Goal: Contribute content: Contribute content

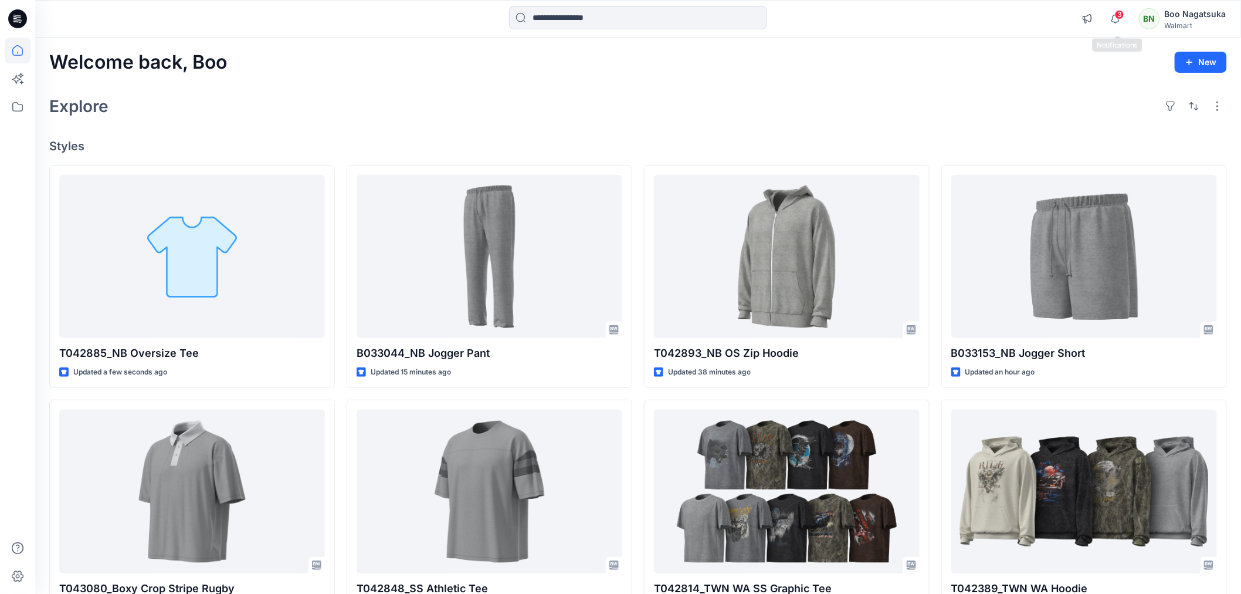
click at [1119, 19] on span "3" at bounding box center [1119, 14] width 9 height 9
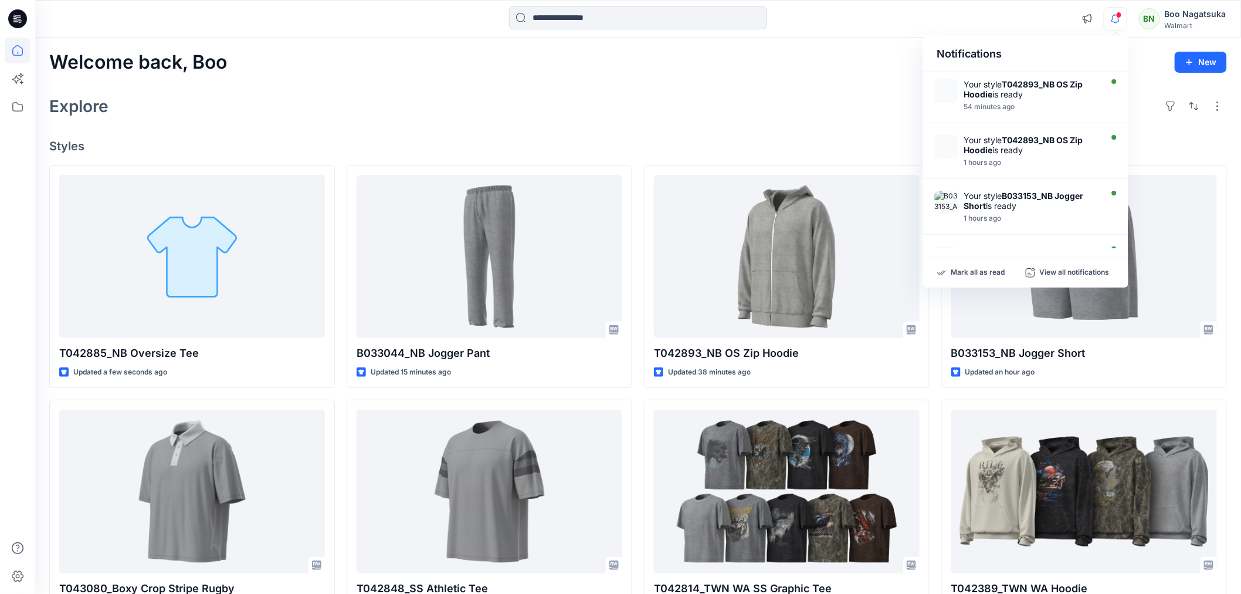
click at [1117, 22] on icon "button" at bounding box center [1115, 19] width 8 height 8
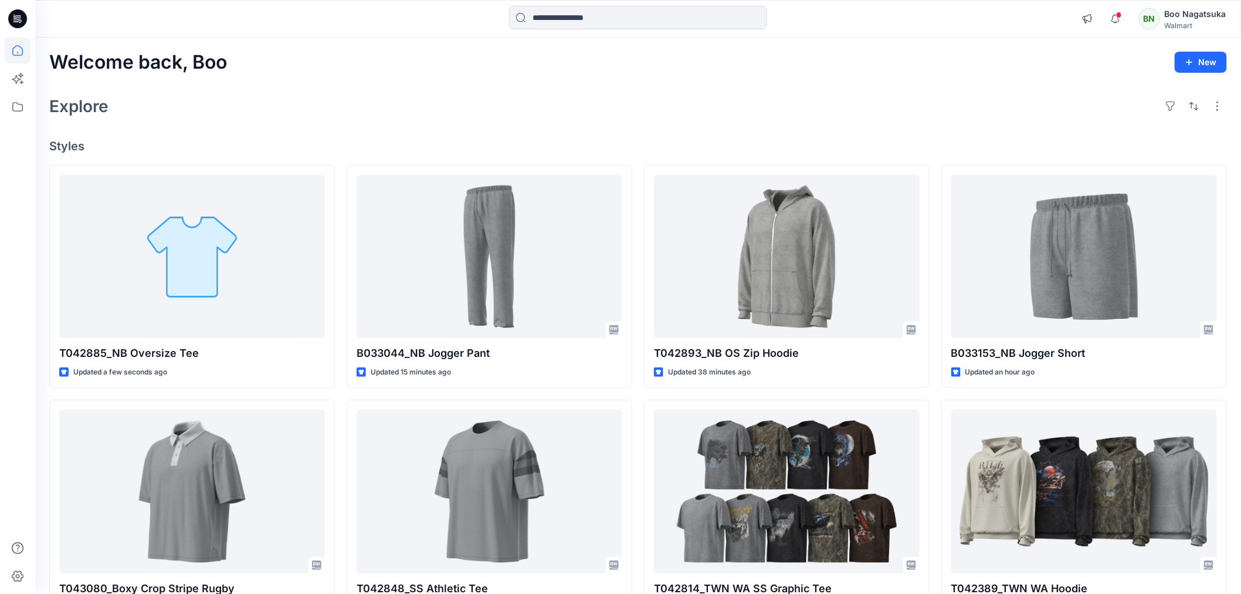
click at [1146, 18] on div "BN" at bounding box center [1149, 18] width 21 height 21
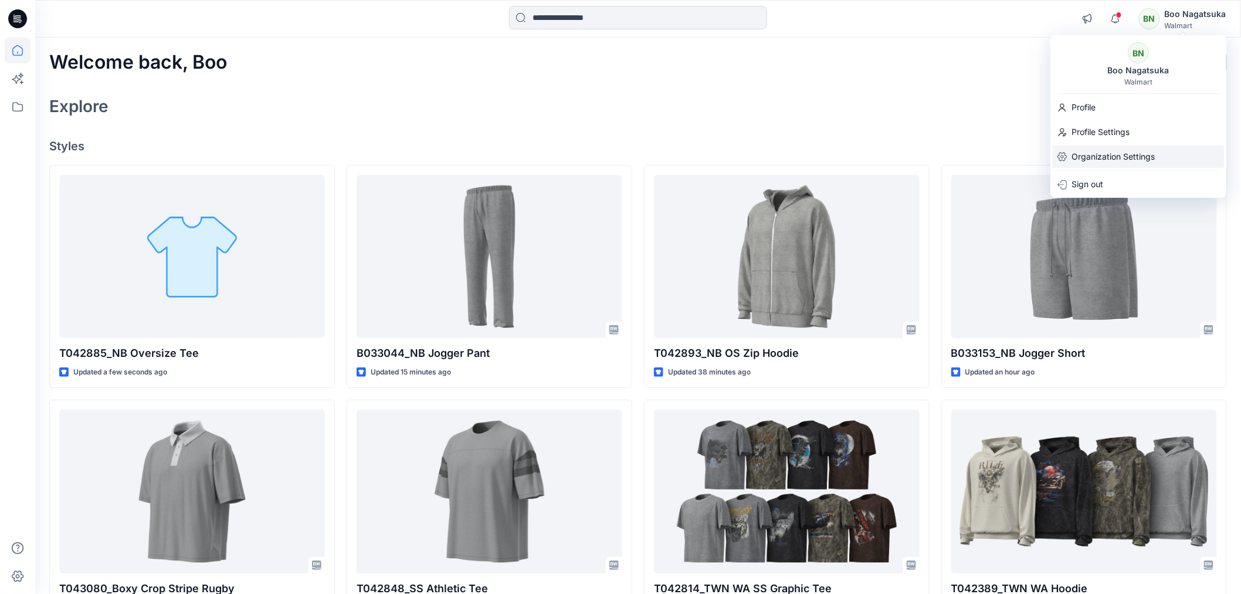
click at [1104, 158] on p "Organization Settings" at bounding box center [1113, 156] width 83 height 22
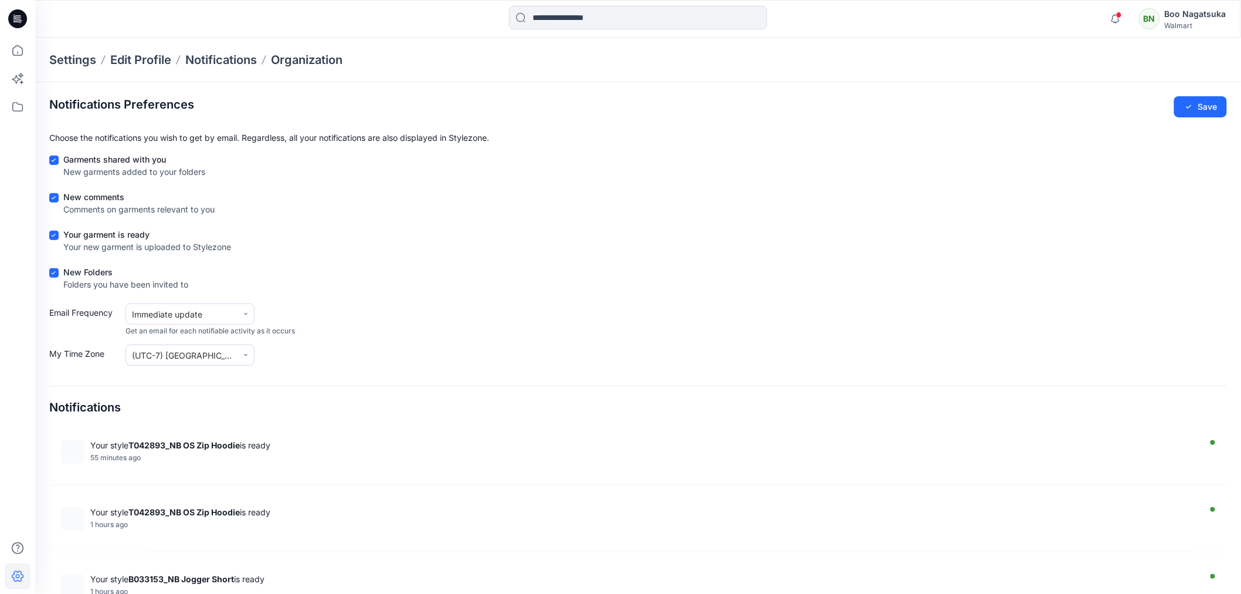
drag, startPoint x: 54, startPoint y: 273, endPoint x: 54, endPoint y: 243, distance: 30.5
click at [55, 264] on form "Garments shared with you New garments added to your folders New comments Commen…" at bounding box center [638, 259] width 1178 height 212
drag, startPoint x: 53, startPoint y: 233, endPoint x: 55, endPoint y: 224, distance: 9.7
click at [54, 231] on span at bounding box center [53, 235] width 9 height 9
drag, startPoint x: 56, startPoint y: 273, endPoint x: 62, endPoint y: 254, distance: 19.7
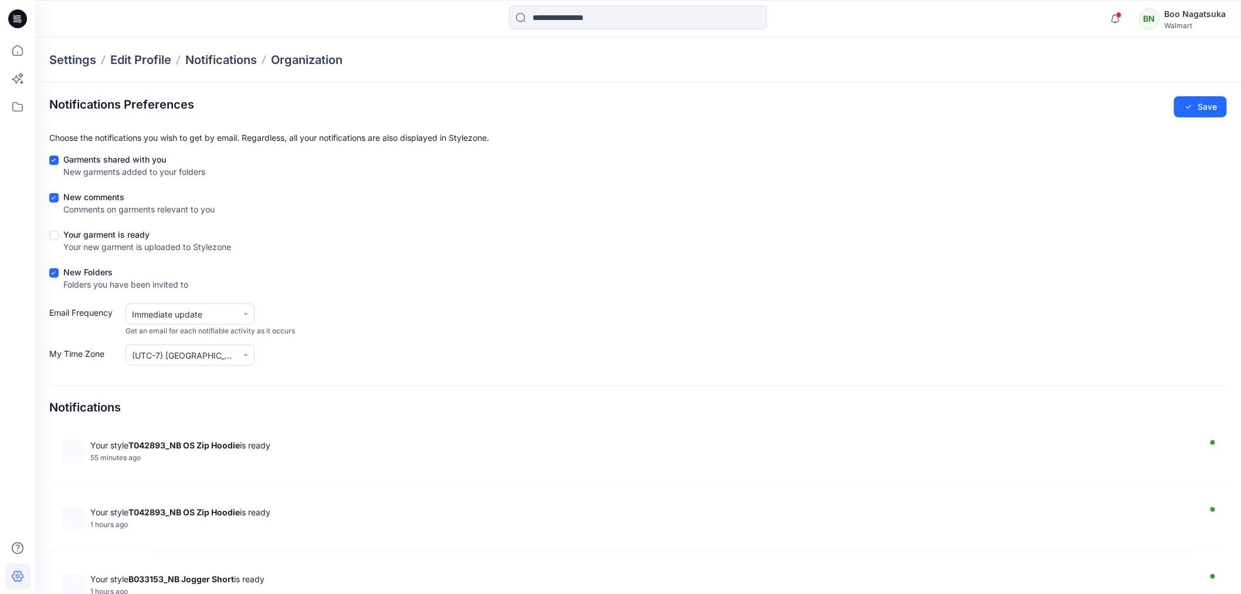
click at [59, 270] on label at bounding box center [56, 272] width 14 height 9
drag, startPoint x: 53, startPoint y: 198, endPoint x: 56, endPoint y: 189, distance: 9.3
click at [55, 195] on span at bounding box center [53, 197] width 9 height 9
drag, startPoint x: 53, startPoint y: 159, endPoint x: 59, endPoint y: 158, distance: 6.5
click at [55, 158] on icon at bounding box center [53, 160] width 5 height 4
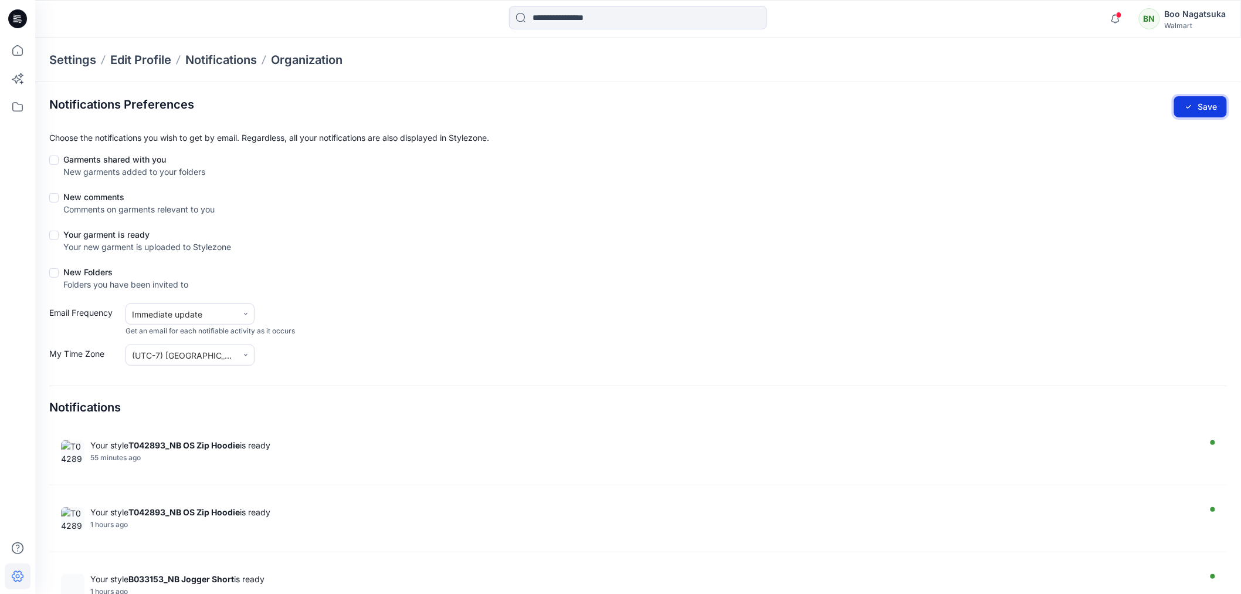
click at [1204, 107] on button "Save" at bounding box center [1200, 106] width 53 height 21
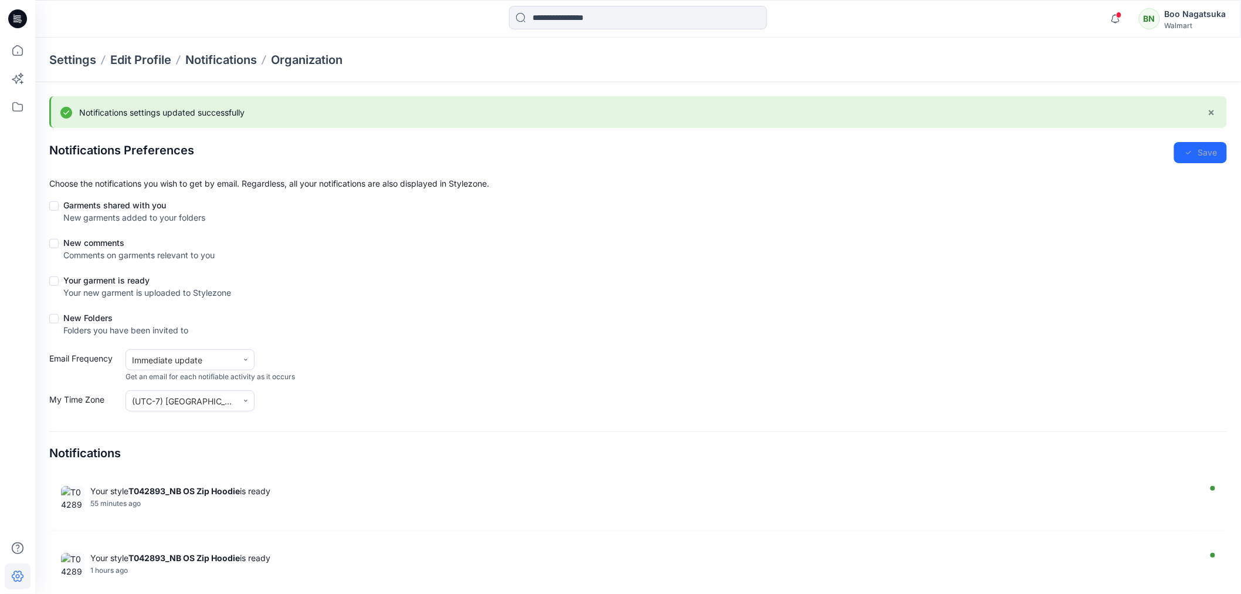
click at [1190, 22] on div "Walmart" at bounding box center [1196, 25] width 62 height 9
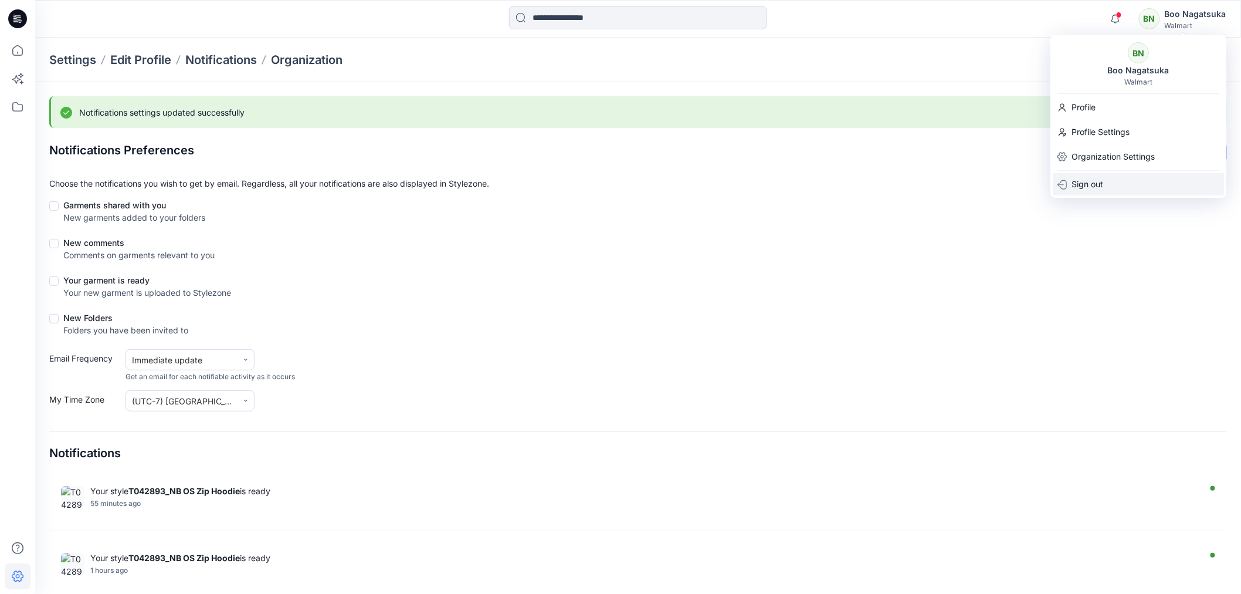
click at [1087, 184] on p "Sign out" at bounding box center [1088, 184] width 32 height 22
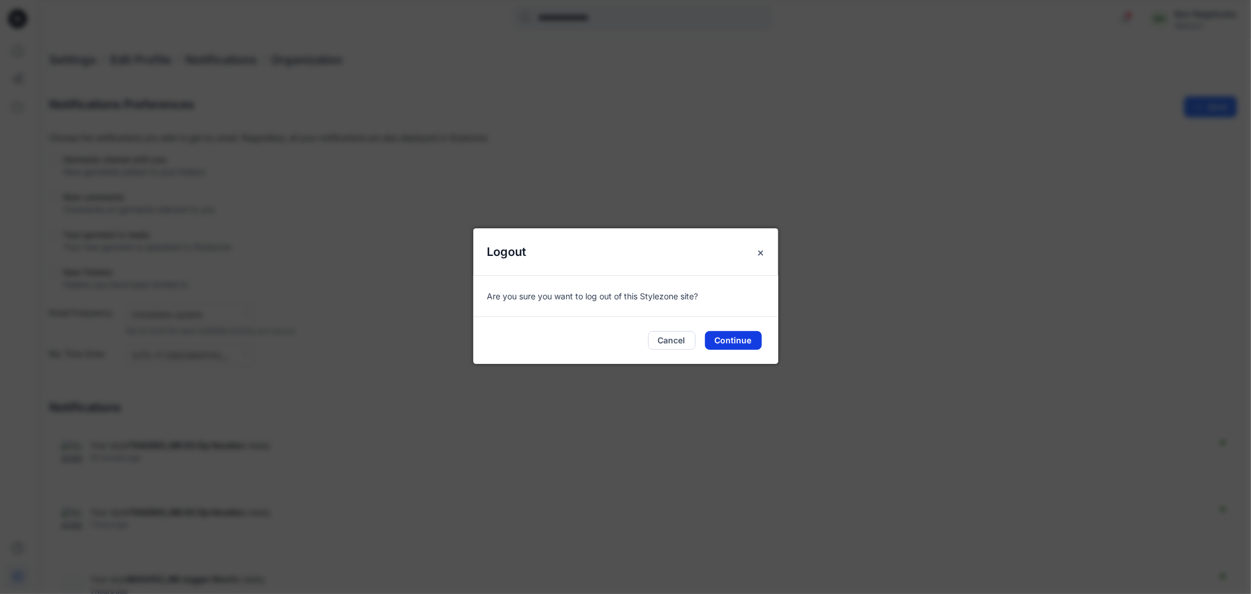
click at [738, 339] on button "Continue" at bounding box center [733, 340] width 57 height 19
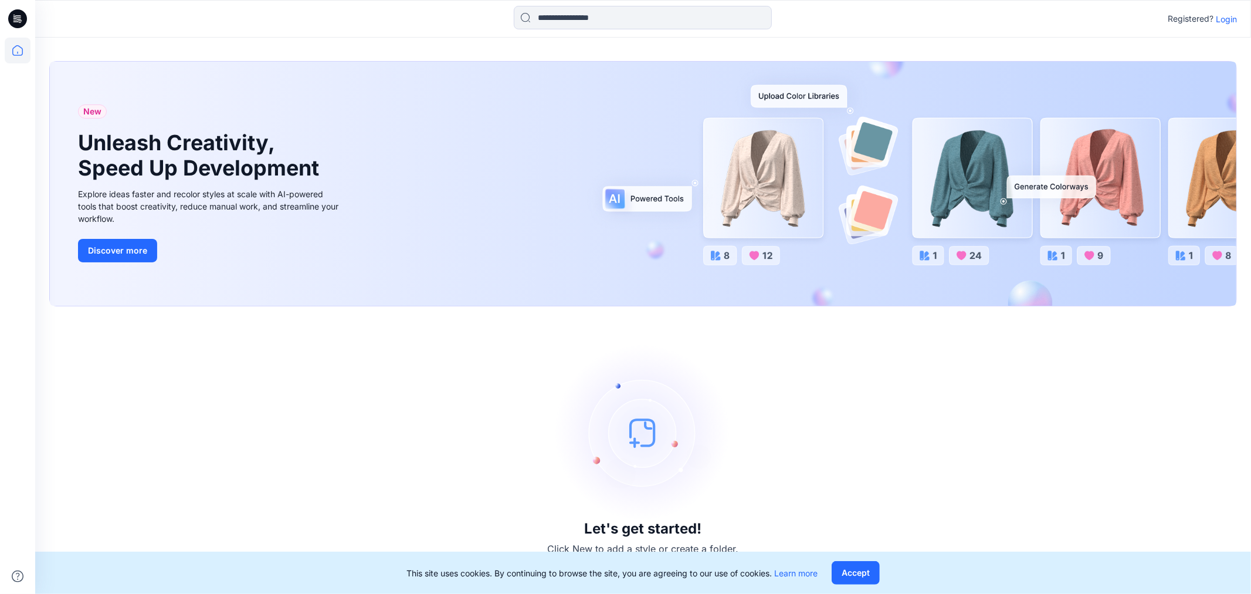
click at [1225, 19] on p "Login" at bounding box center [1226, 19] width 21 height 12
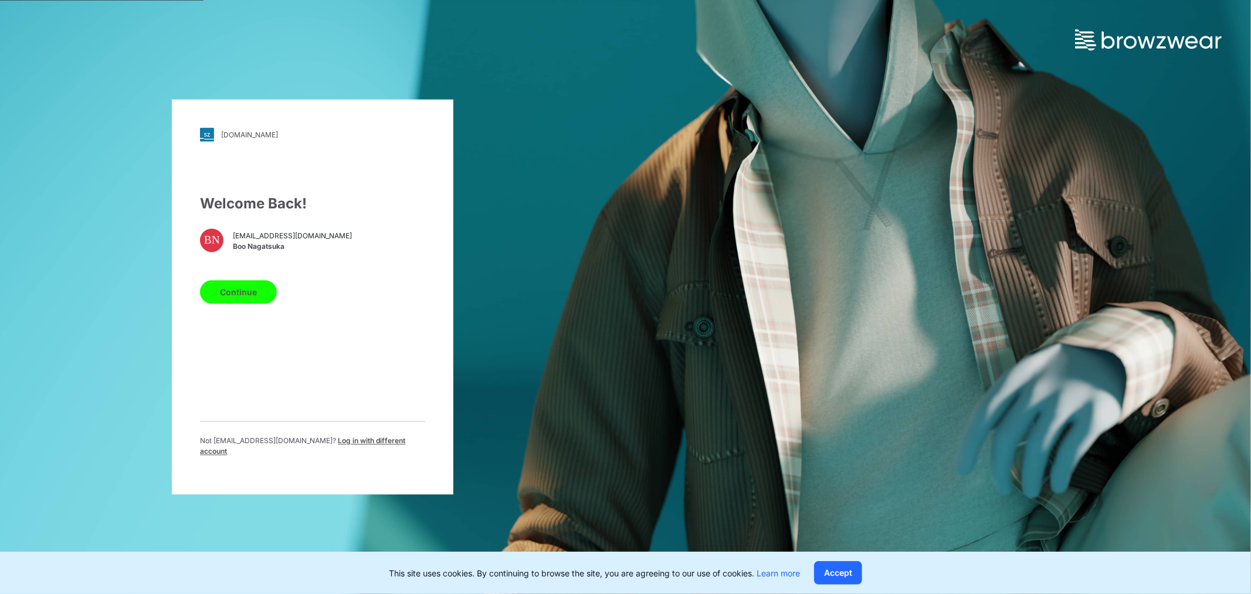
click at [254, 286] on button "Continue" at bounding box center [238, 291] width 77 height 23
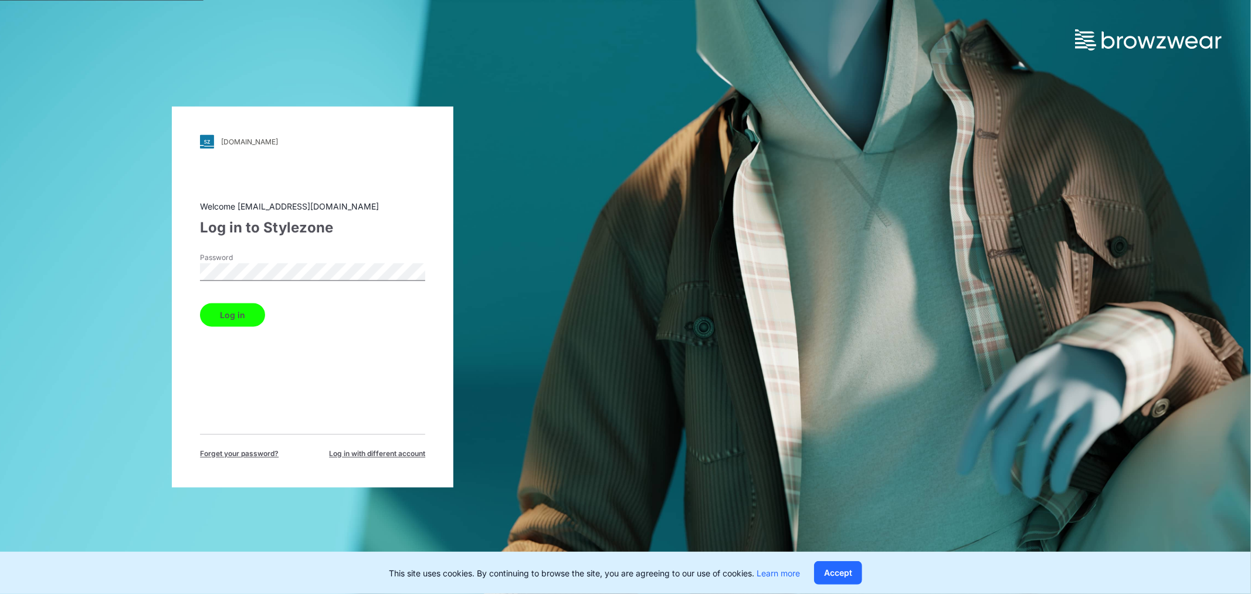
click at [238, 314] on button "Log in" at bounding box center [232, 314] width 65 height 23
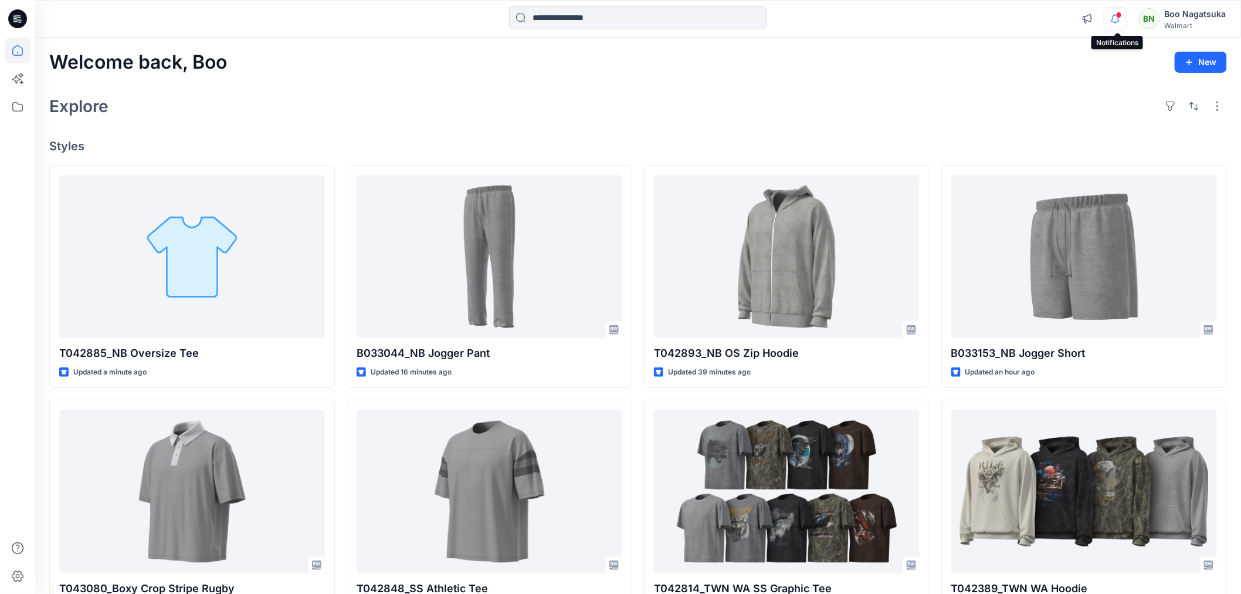
click at [1114, 18] on icon "button" at bounding box center [1115, 18] width 22 height 23
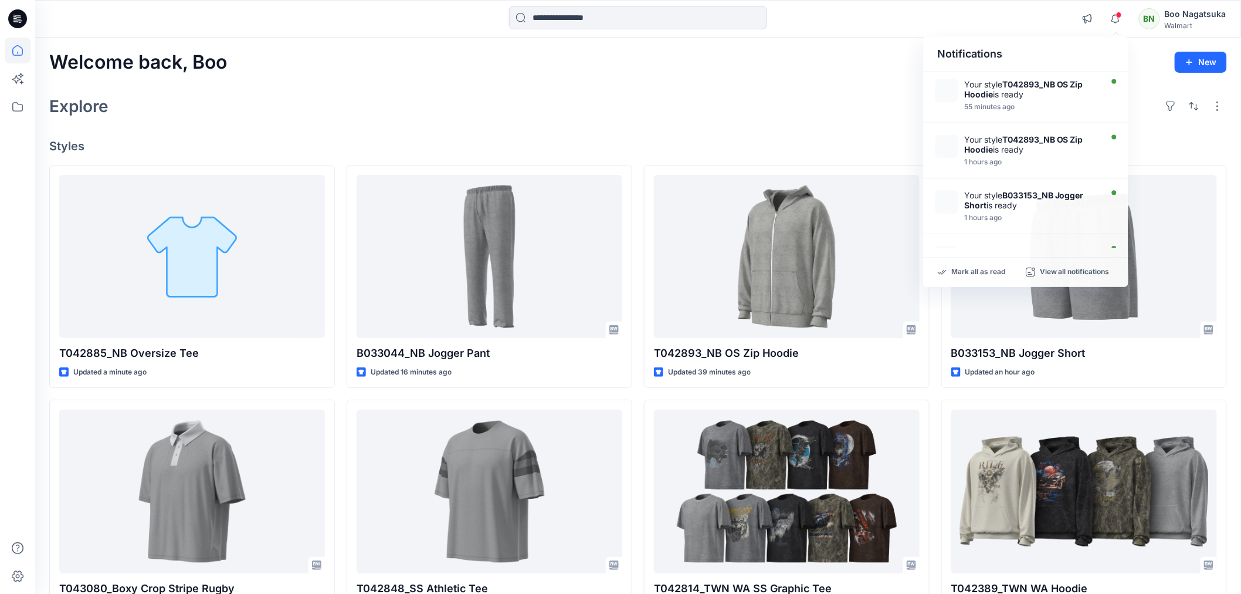
click at [1146, 18] on div "BN" at bounding box center [1149, 18] width 21 height 21
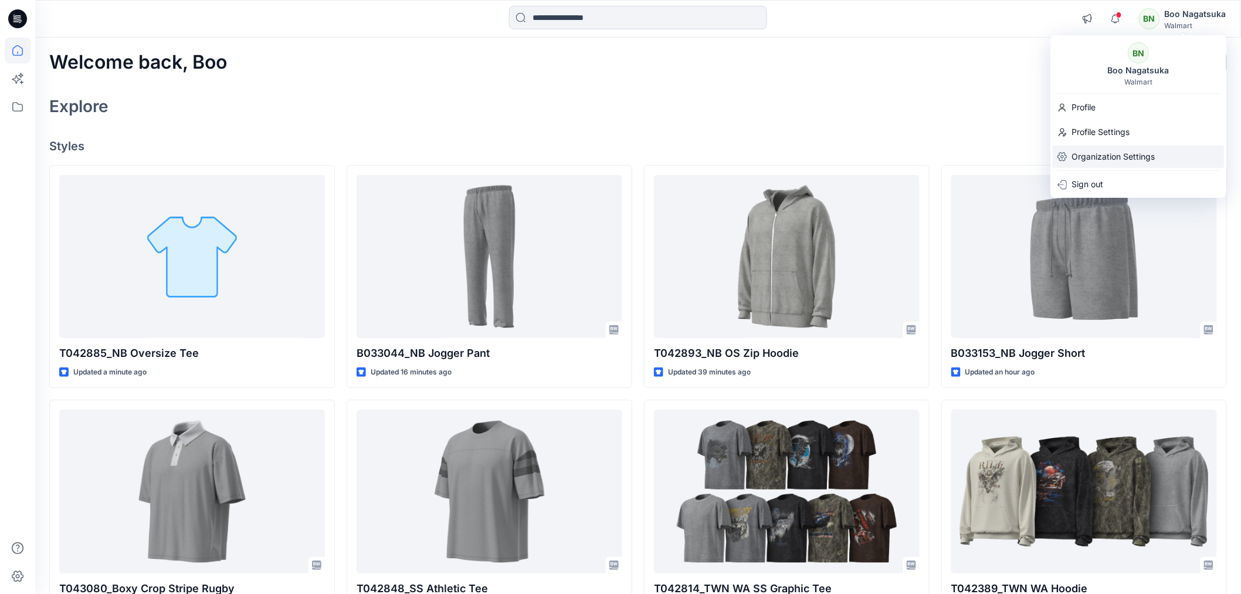
click at [1106, 156] on p "Organization Settings" at bounding box center [1113, 156] width 83 height 22
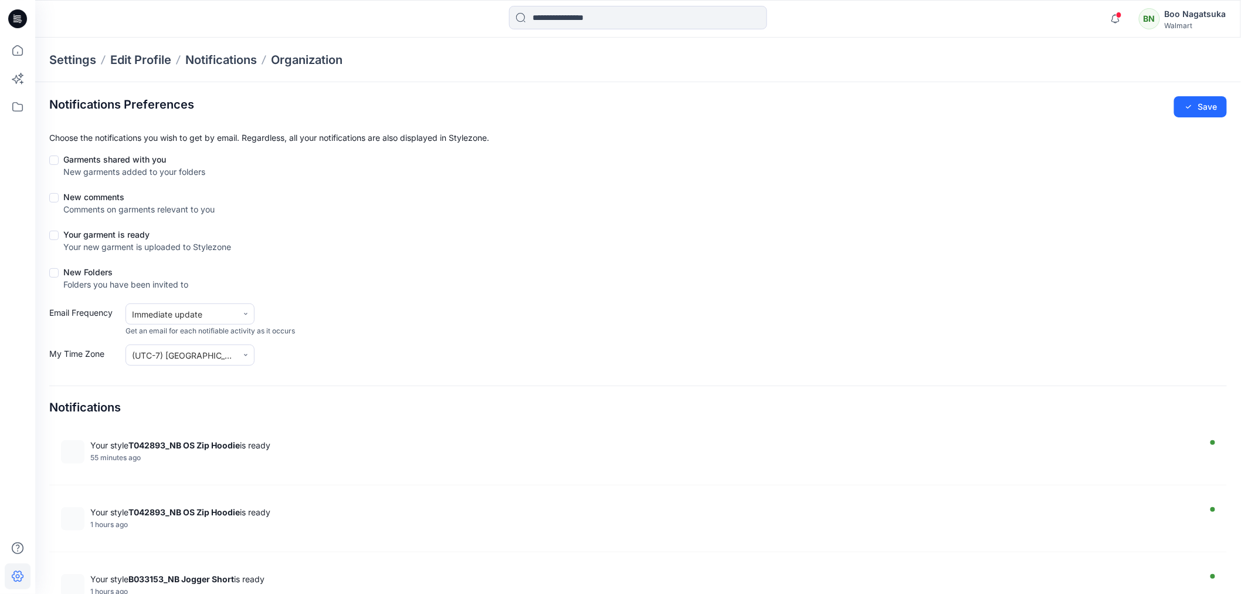
click at [54, 160] on span at bounding box center [53, 159] width 9 height 9
drag, startPoint x: 53, startPoint y: 198, endPoint x: 57, endPoint y: 221, distance: 22.7
click at [56, 198] on span at bounding box center [53, 197] width 9 height 9
drag, startPoint x: 53, startPoint y: 235, endPoint x: 56, endPoint y: 253, distance: 17.8
click at [55, 236] on span at bounding box center [53, 235] width 9 height 9
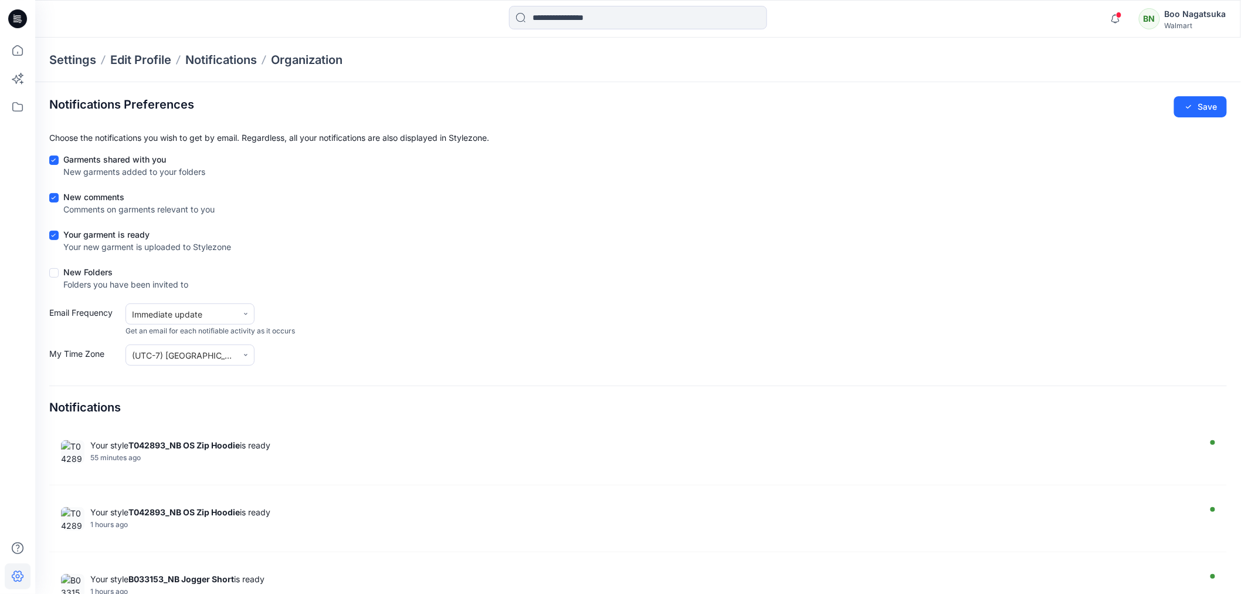
drag, startPoint x: 55, startPoint y: 276, endPoint x: 62, endPoint y: 286, distance: 12.6
click at [56, 276] on span at bounding box center [53, 272] width 9 height 9
click at [1206, 104] on button "Save" at bounding box center [1200, 106] width 53 height 21
click at [1155, 21] on div "BN" at bounding box center [1149, 18] width 21 height 21
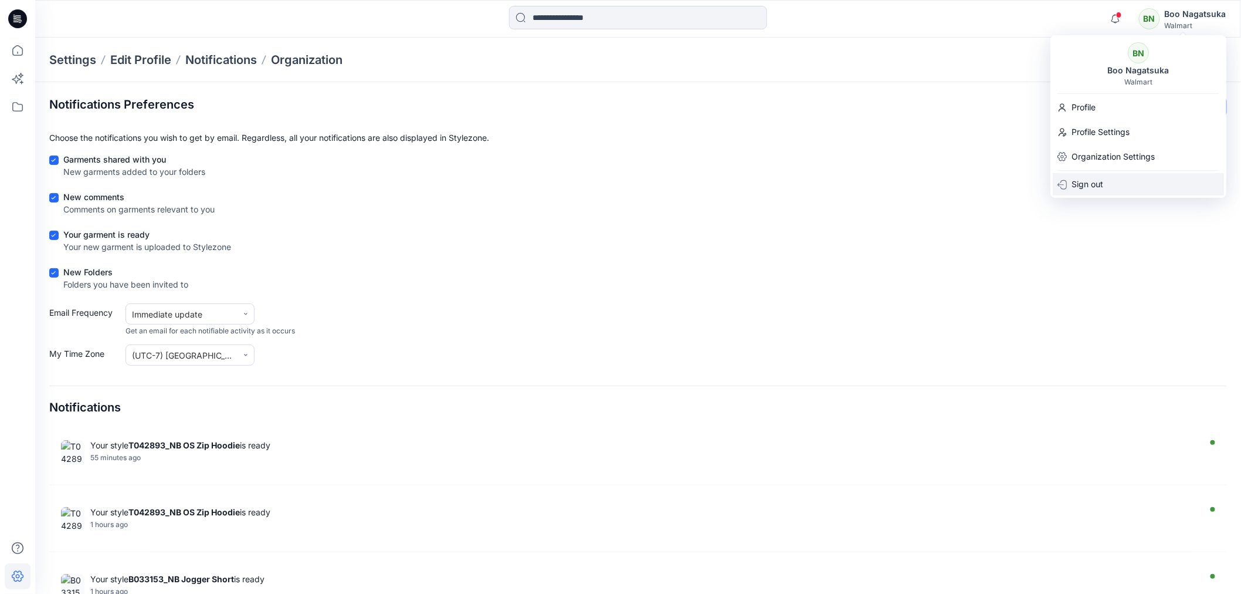
click at [1091, 185] on p "Sign out" at bounding box center [1088, 184] width 32 height 22
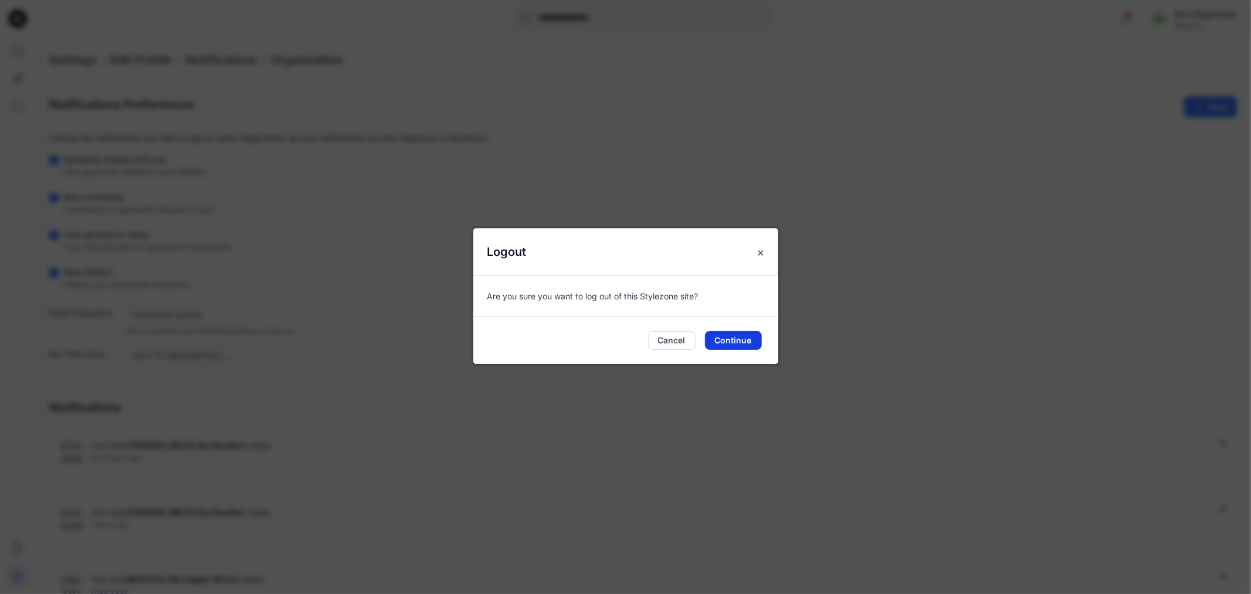
click at [737, 340] on button "Continue" at bounding box center [733, 340] width 57 height 19
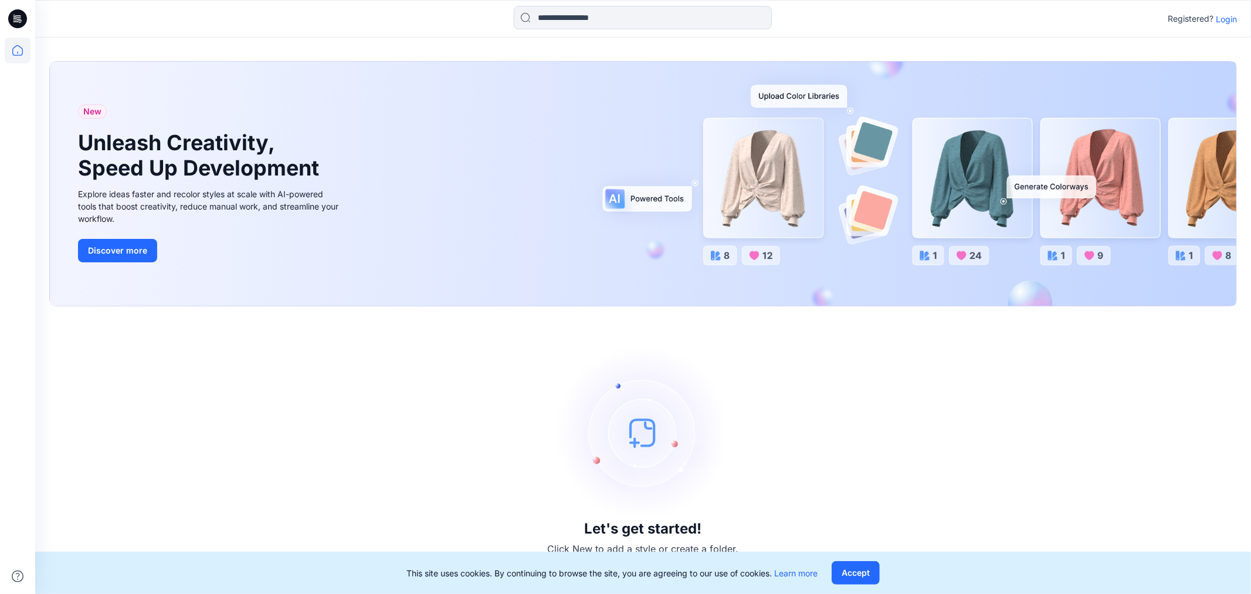
click at [1226, 21] on p "Login" at bounding box center [1226, 19] width 21 height 12
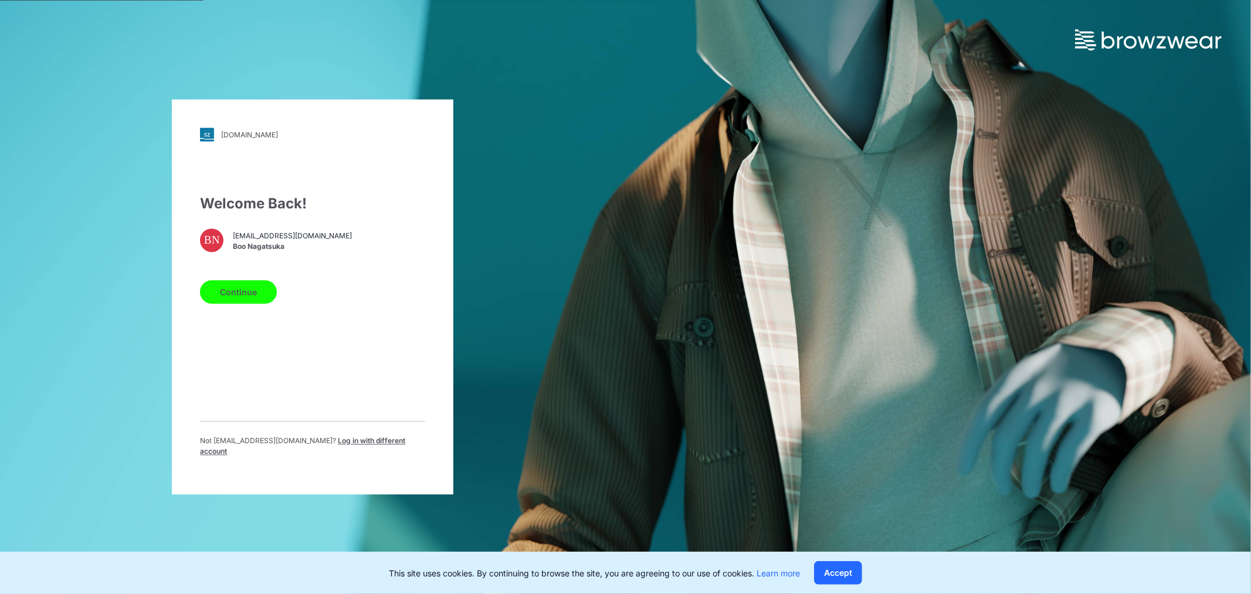
click at [250, 289] on button "Continue" at bounding box center [238, 291] width 77 height 23
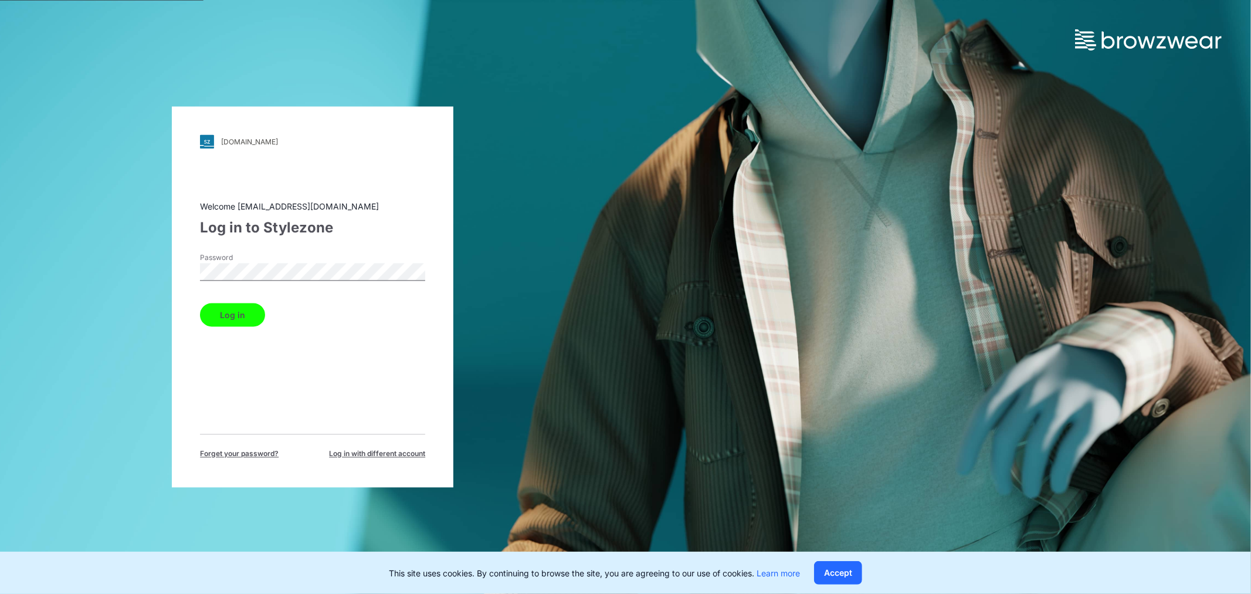
click at [239, 314] on button "Log in" at bounding box center [232, 314] width 65 height 23
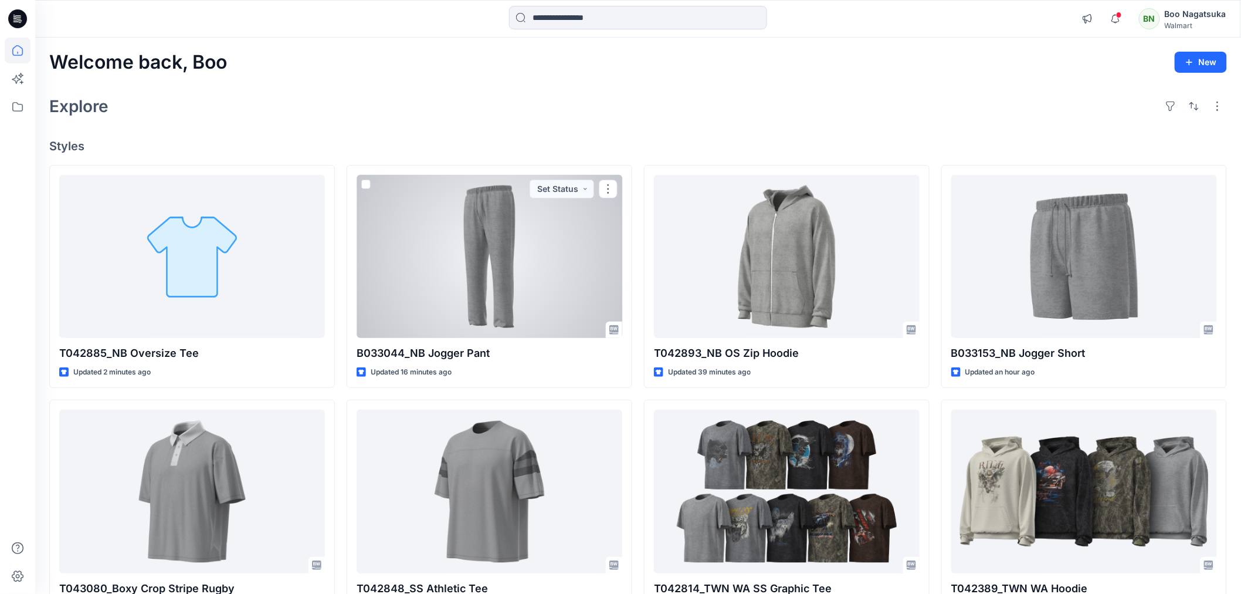
click at [493, 288] on div at bounding box center [490, 256] width 266 height 163
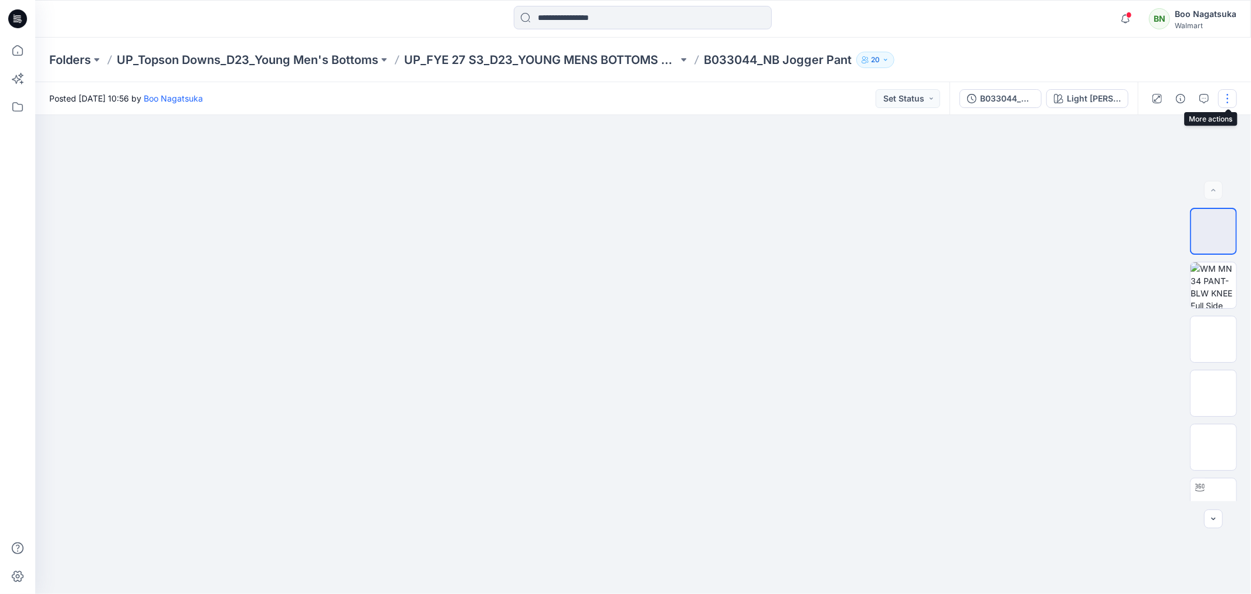
click at [1228, 99] on button "button" at bounding box center [1227, 98] width 19 height 19
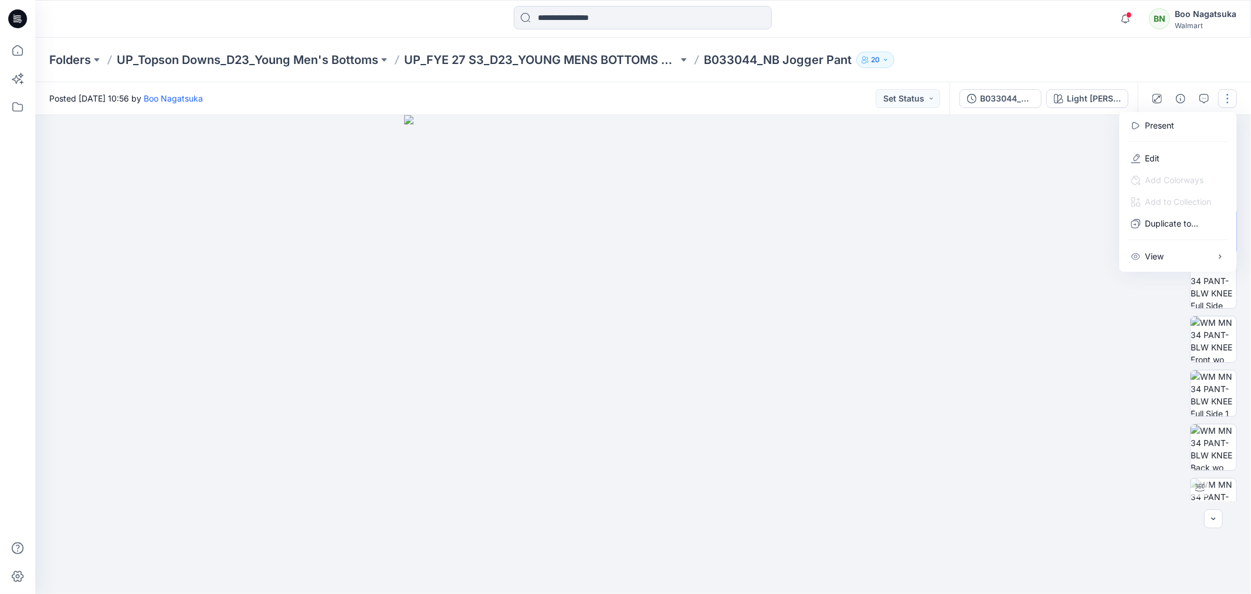
click at [1146, 161] on p "Edit" at bounding box center [1153, 158] width 15 height 12
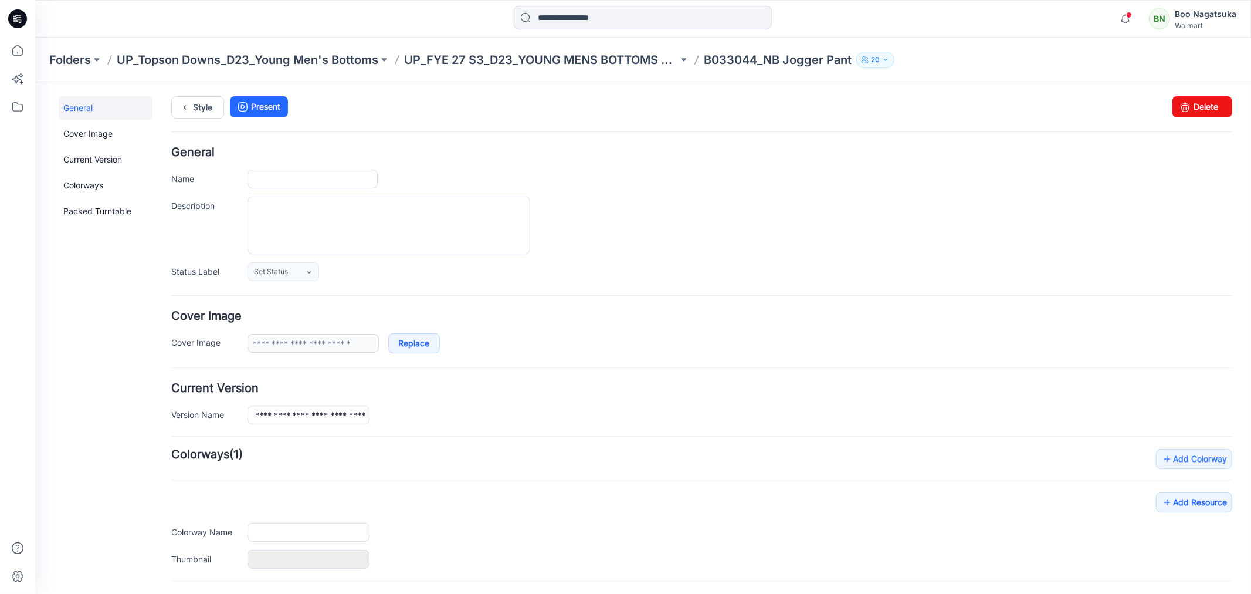
type input "**********"
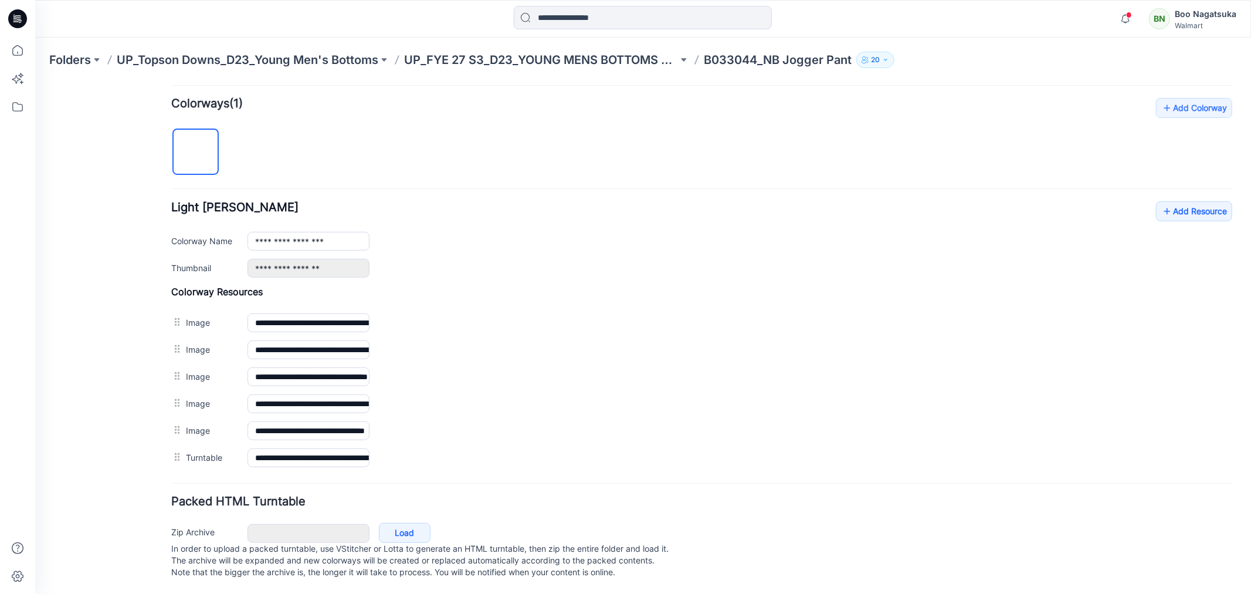
scroll to position [365, 0]
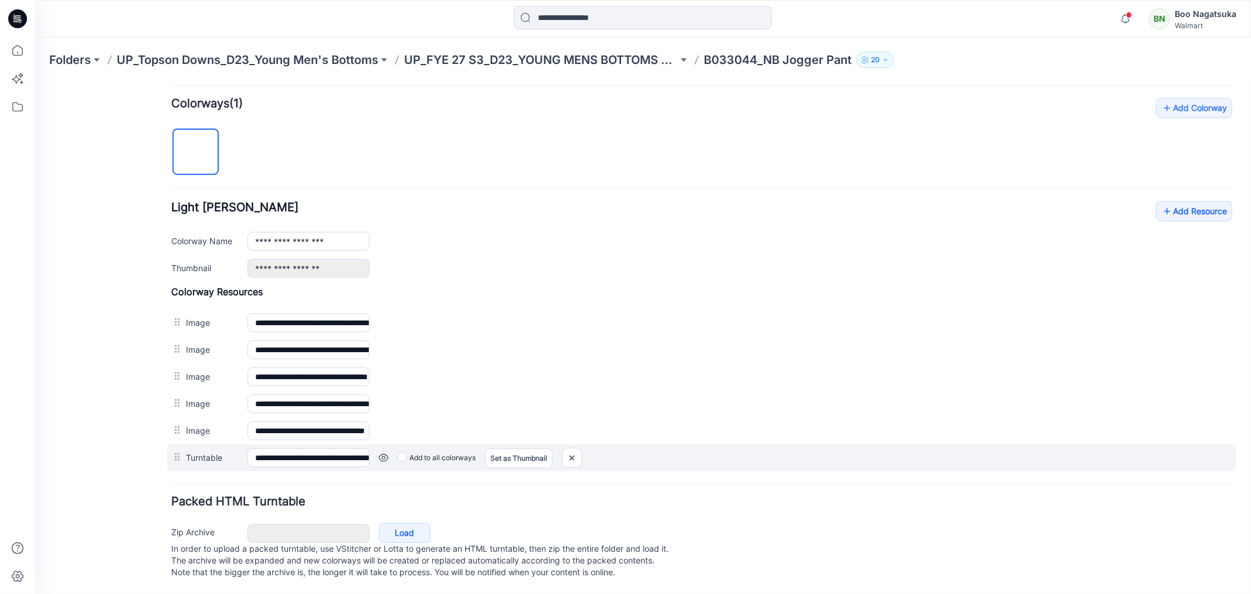
click at [175, 448] on div at bounding box center [178, 457] width 15 height 18
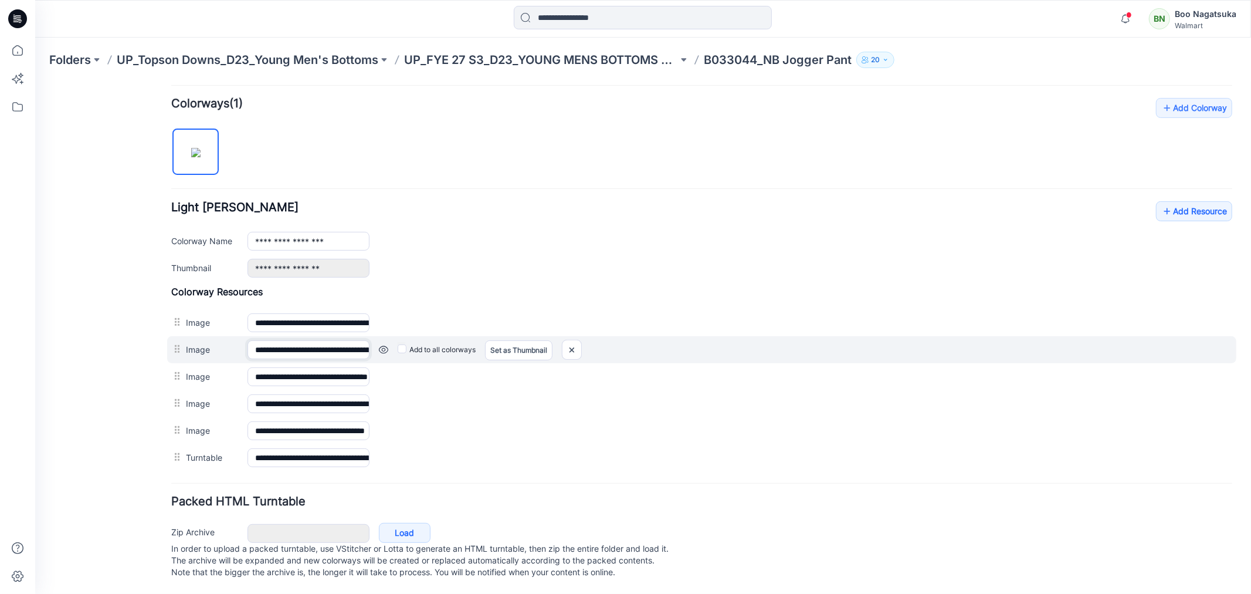
click at [254, 340] on input "**********" at bounding box center [308, 349] width 122 height 19
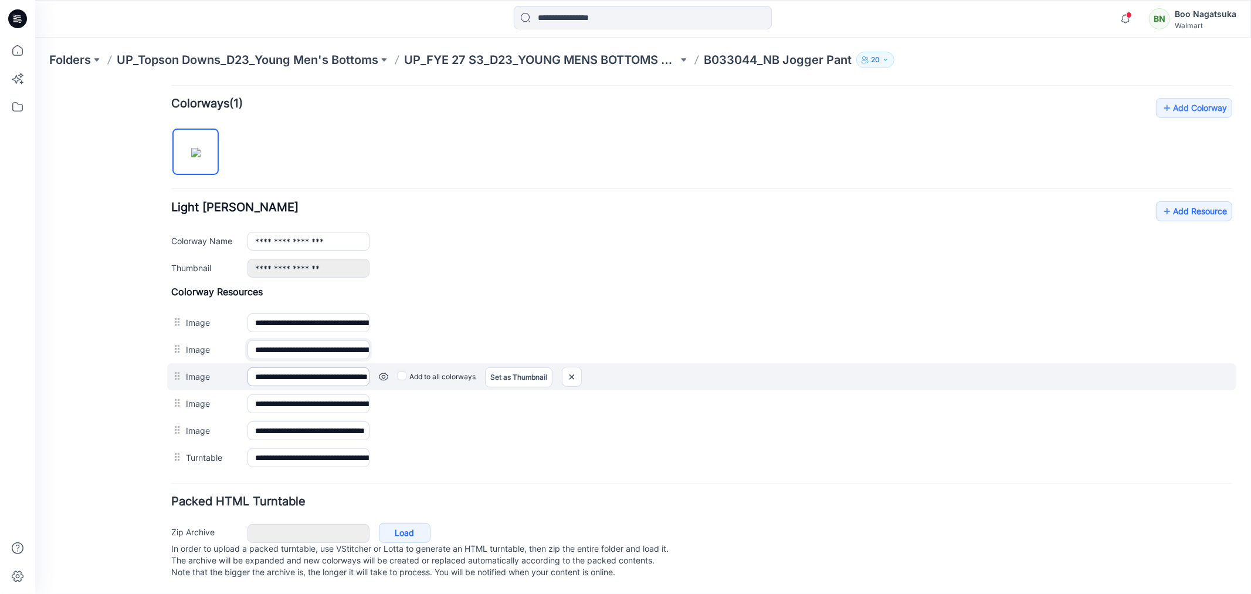
type input "**********"
click at [252, 367] on input "**********" at bounding box center [308, 376] width 122 height 19
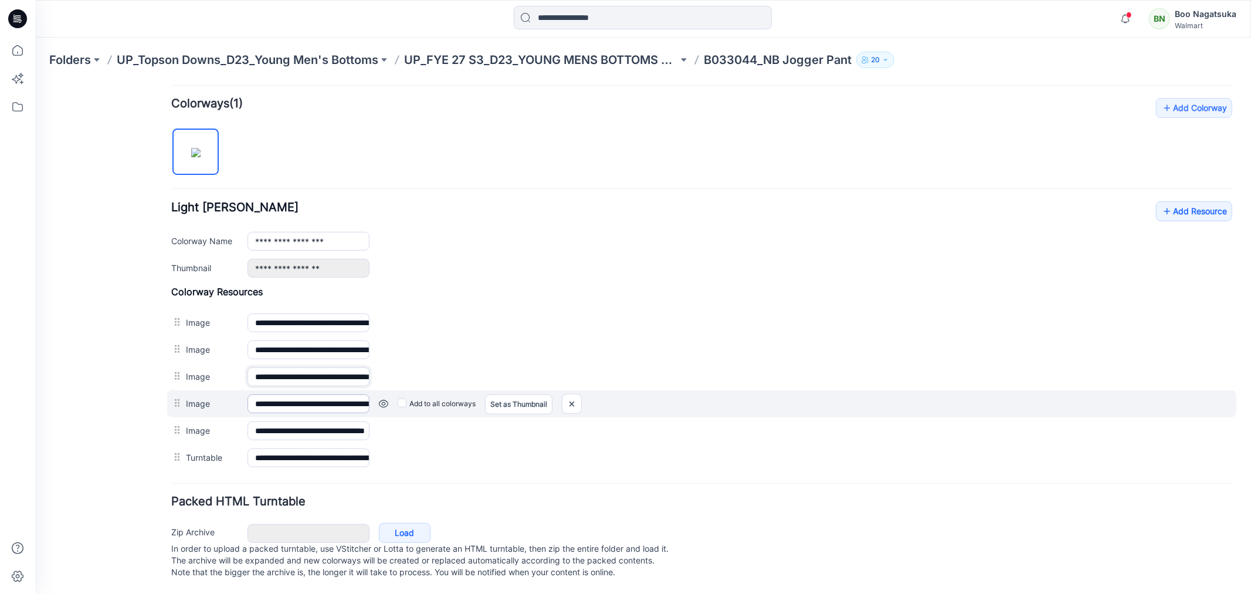
type input "**********"
click at [252, 394] on input "**********" at bounding box center [308, 403] width 122 height 19
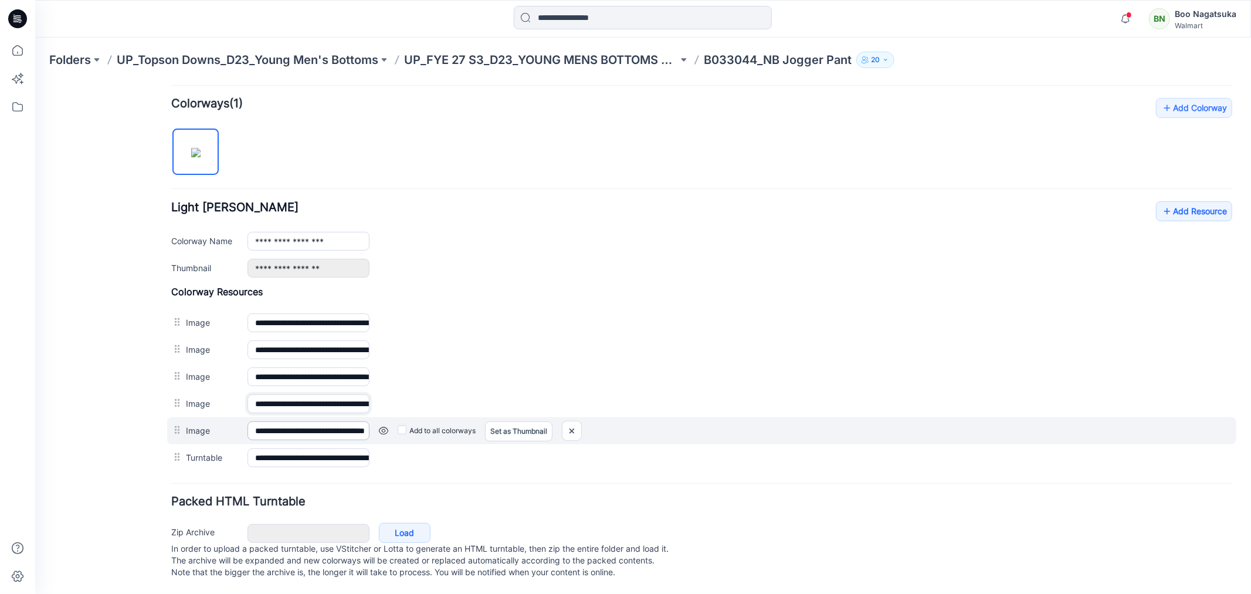
type input "**********"
click at [252, 421] on input "**********" at bounding box center [308, 430] width 122 height 19
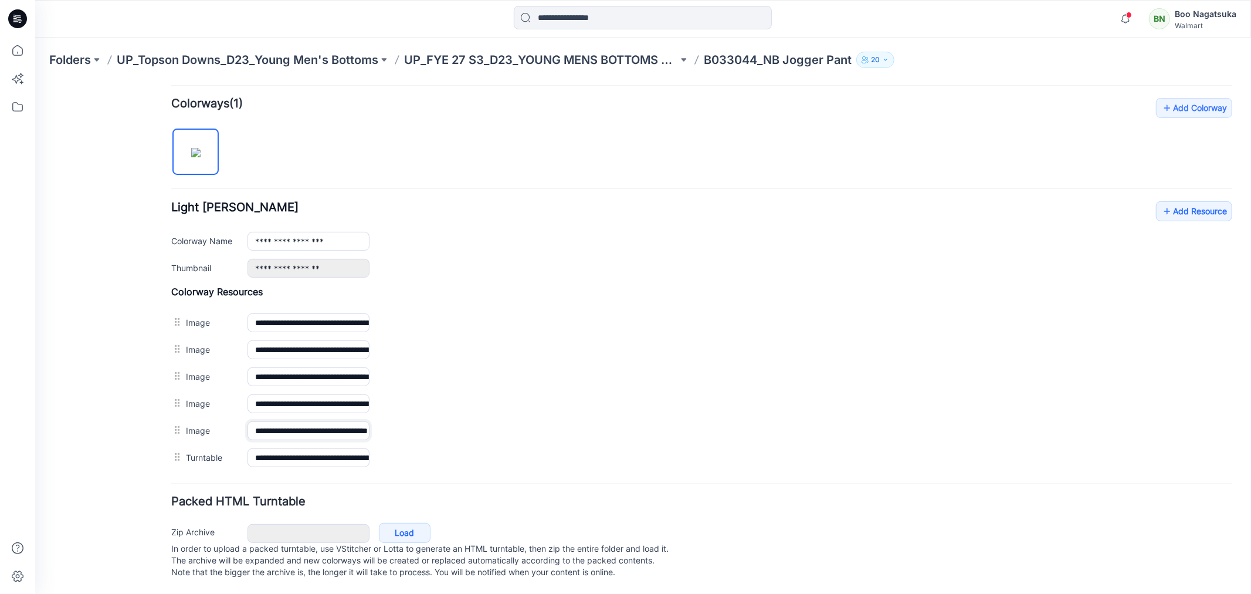
type input "**********"
drag, startPoint x: 124, startPoint y: 506, endPoint x: 165, endPoint y: 472, distance: 52.5
click at [126, 505] on div "General Cover Image Current Version Colorways Packed Turntable" at bounding box center [105, 169] width 94 height 848
drag, startPoint x: 124, startPoint y: 473, endPoint x: 164, endPoint y: 422, distance: 64.8
click at [125, 472] on div "General Cover Image Current Version Colorways Packed Turntable" at bounding box center [105, 169] width 94 height 848
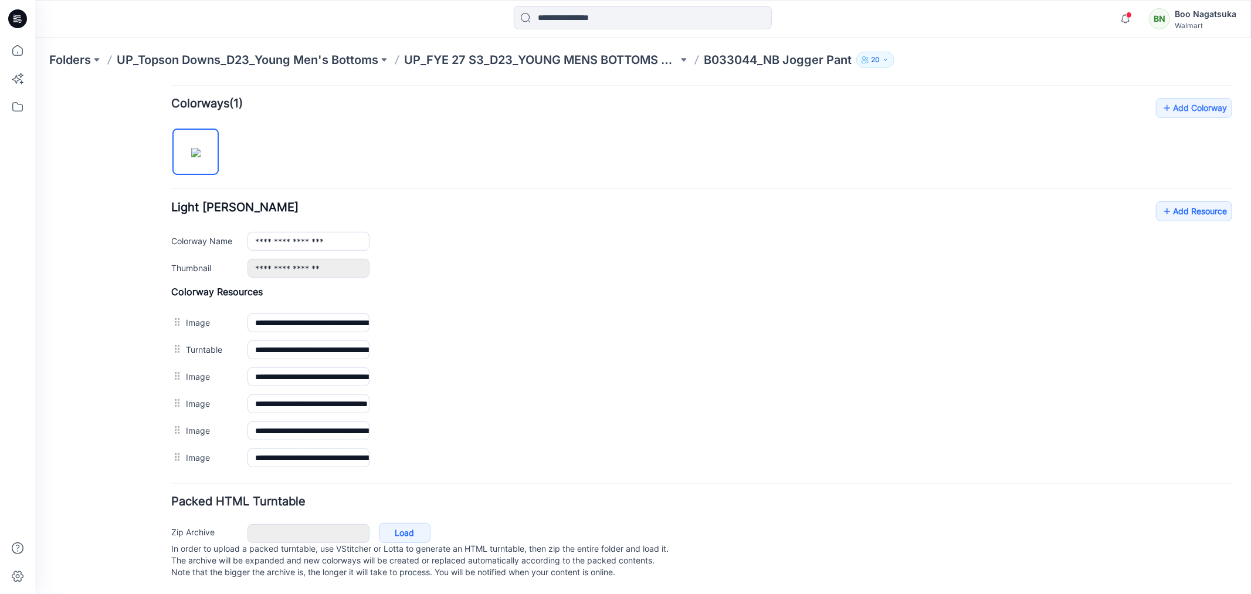
drag, startPoint x: 104, startPoint y: 524, endPoint x: 126, endPoint y: 528, distance: 22.6
click at [107, 524] on div "General Cover Image Current Version Colorways Packed Turntable" at bounding box center [105, 169] width 94 height 848
click at [1168, 201] on link "Add Resource" at bounding box center [1193, 211] width 76 height 20
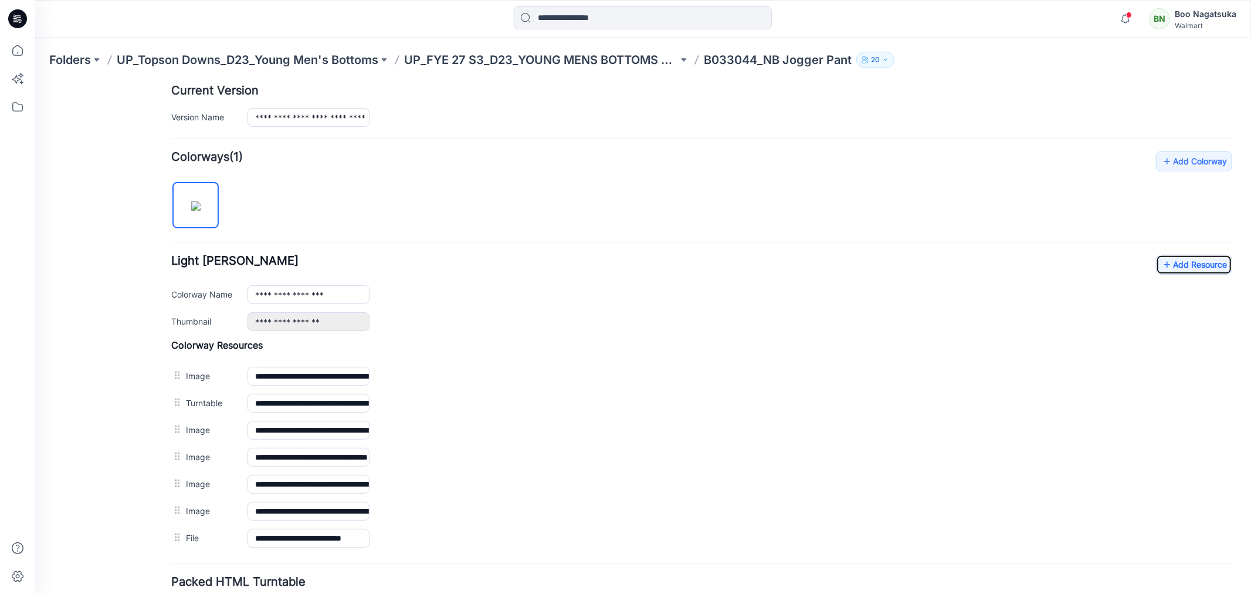
scroll to position [0, 0]
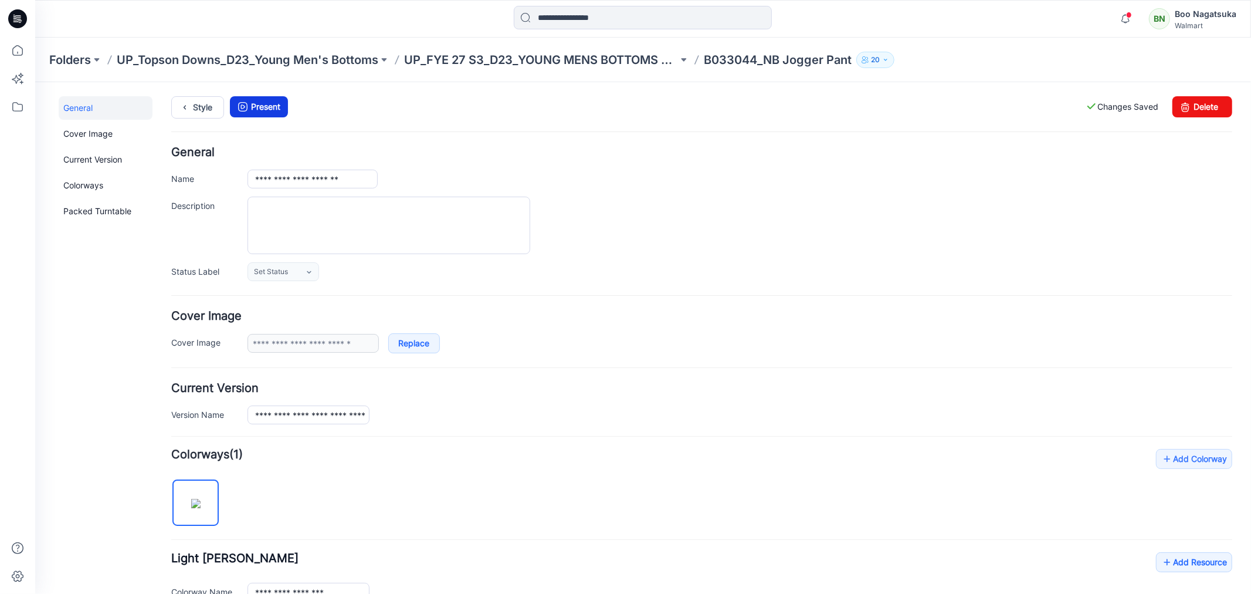
click at [270, 111] on link "Present" at bounding box center [258, 106] width 58 height 21
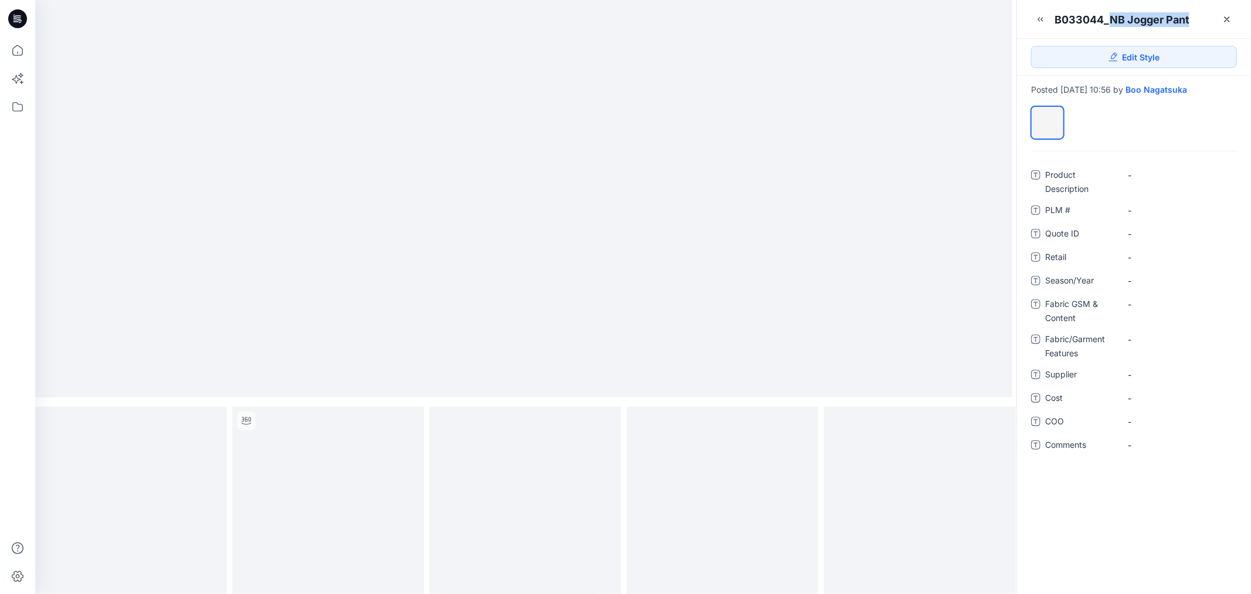
drag, startPoint x: 1109, startPoint y: 19, endPoint x: 1199, endPoint y: 27, distance: 91.3
click at [1194, 15] on div "B033044_NB Jogger Pant" at bounding box center [1134, 14] width 234 height 29
copy div "NB Jogger Pant"
click at [1137, 181] on Description "-" at bounding box center [1178, 175] width 101 height 12
type textarea "**********"
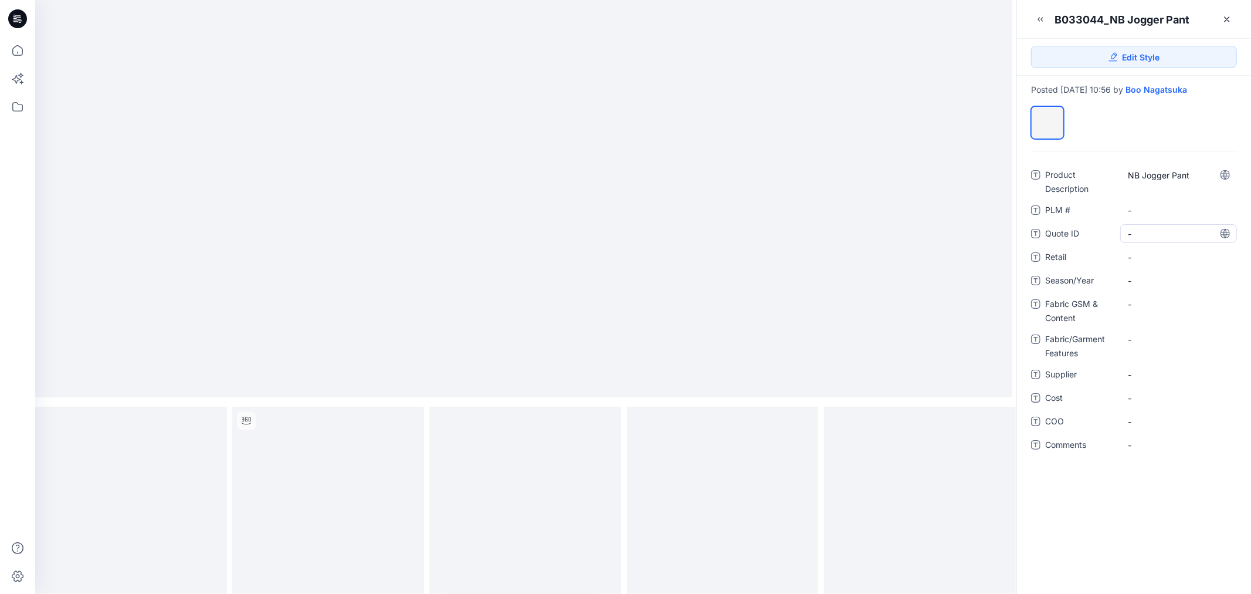
click at [1150, 240] on ID "-" at bounding box center [1178, 234] width 101 height 12
type textarea "*******"
drag, startPoint x: 1142, startPoint y: 286, endPoint x: 1096, endPoint y: 350, distance: 79.0
click at [1142, 287] on span "-" at bounding box center [1178, 281] width 101 height 12
type textarea "**********"
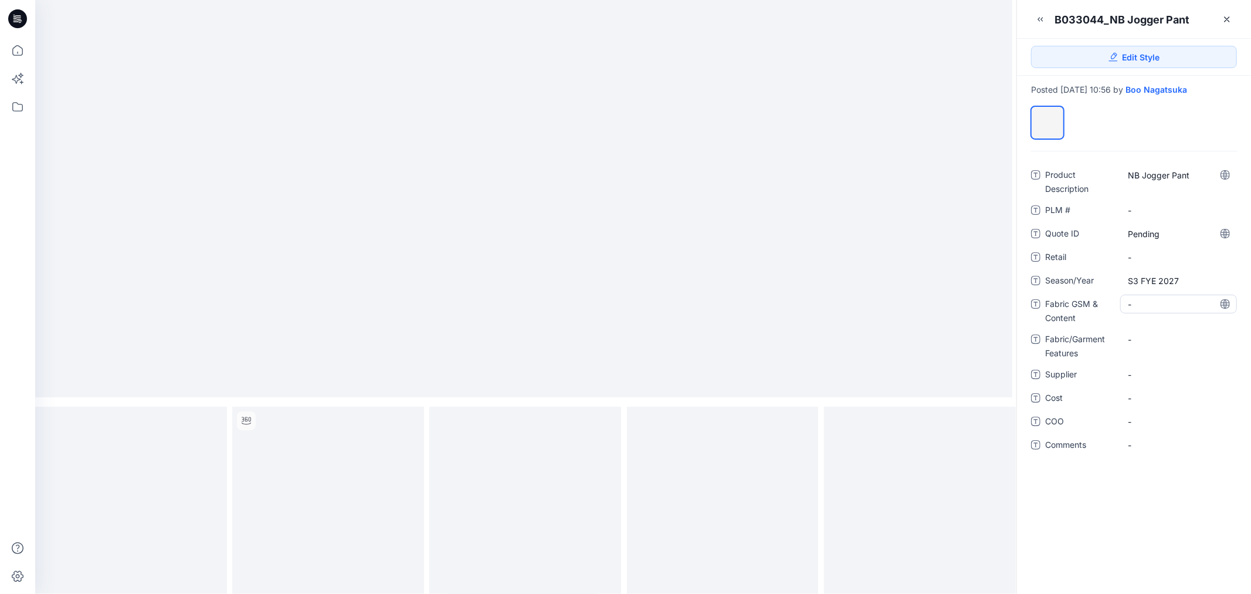
click at [1142, 310] on Content "-" at bounding box center [1178, 304] width 101 height 12
type textarea "**********"
drag, startPoint x: 1148, startPoint y: 360, endPoint x: 1080, endPoint y: 411, distance: 85.9
click at [1147, 353] on Features "-" at bounding box center [1178, 347] width 101 height 12
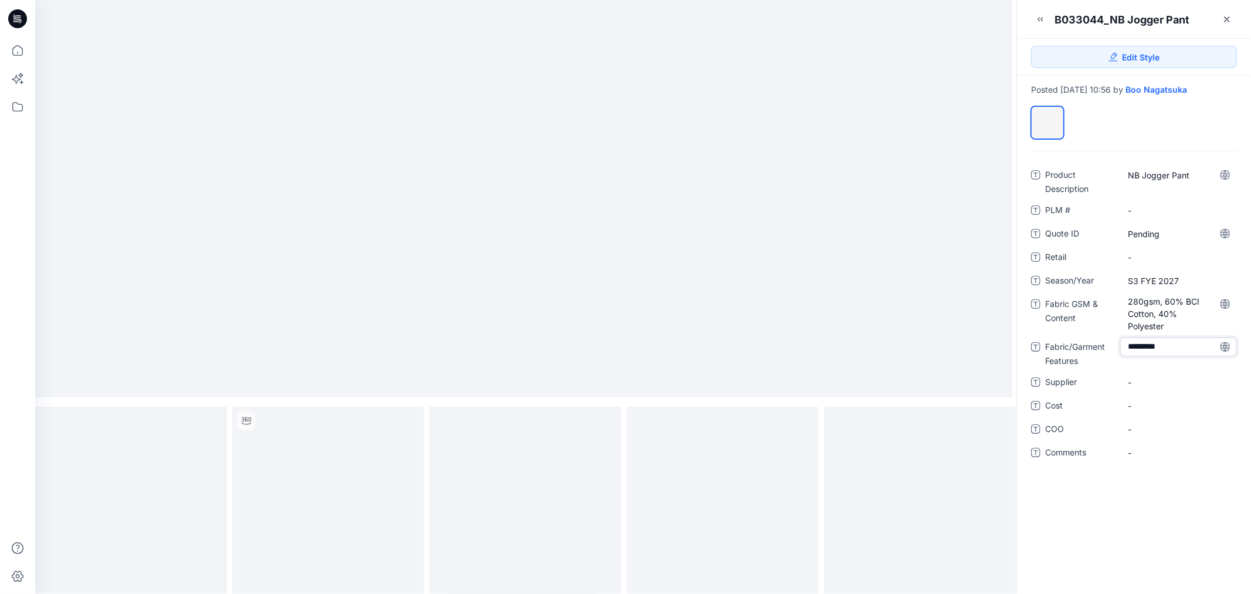
type textarea "**********"
click at [1161, 388] on span "-" at bounding box center [1178, 382] width 101 height 12
type textarea "**********"
click at [1226, 18] on icon at bounding box center [1227, 19] width 5 height 5
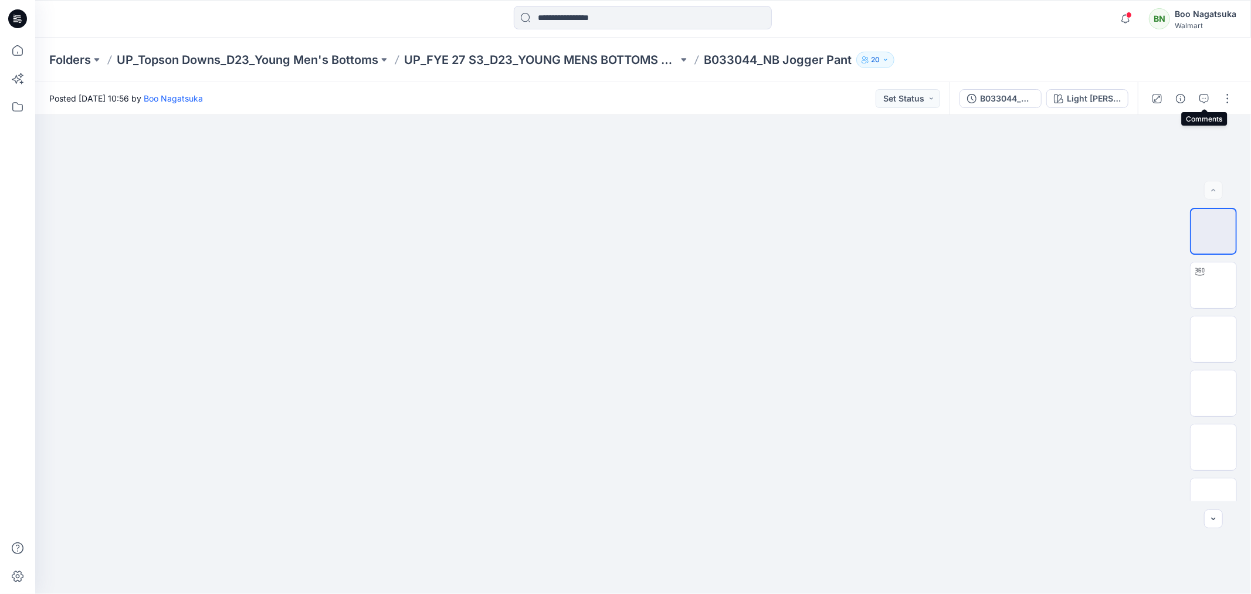
click at [1202, 94] on icon "button" at bounding box center [1203, 98] width 9 height 9
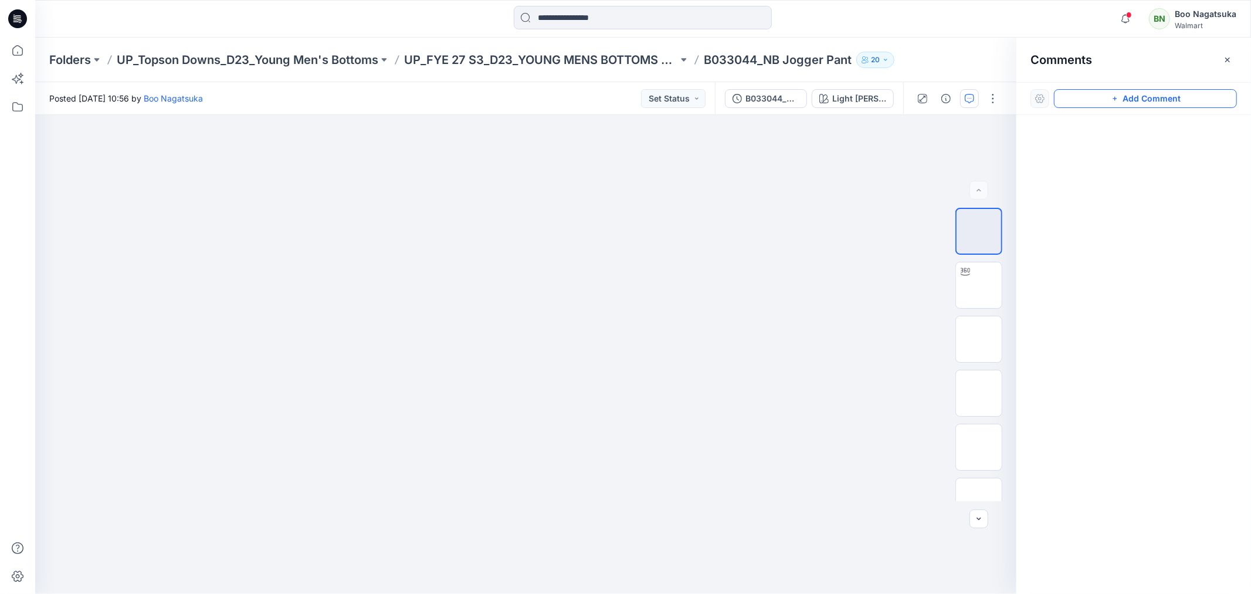
drag, startPoint x: 1191, startPoint y: 97, endPoint x: 1184, endPoint y: 104, distance: 10.0
click at [1190, 101] on button "Add Comment" at bounding box center [1145, 98] width 183 height 19
click at [559, 206] on div "1" at bounding box center [525, 354] width 981 height 479
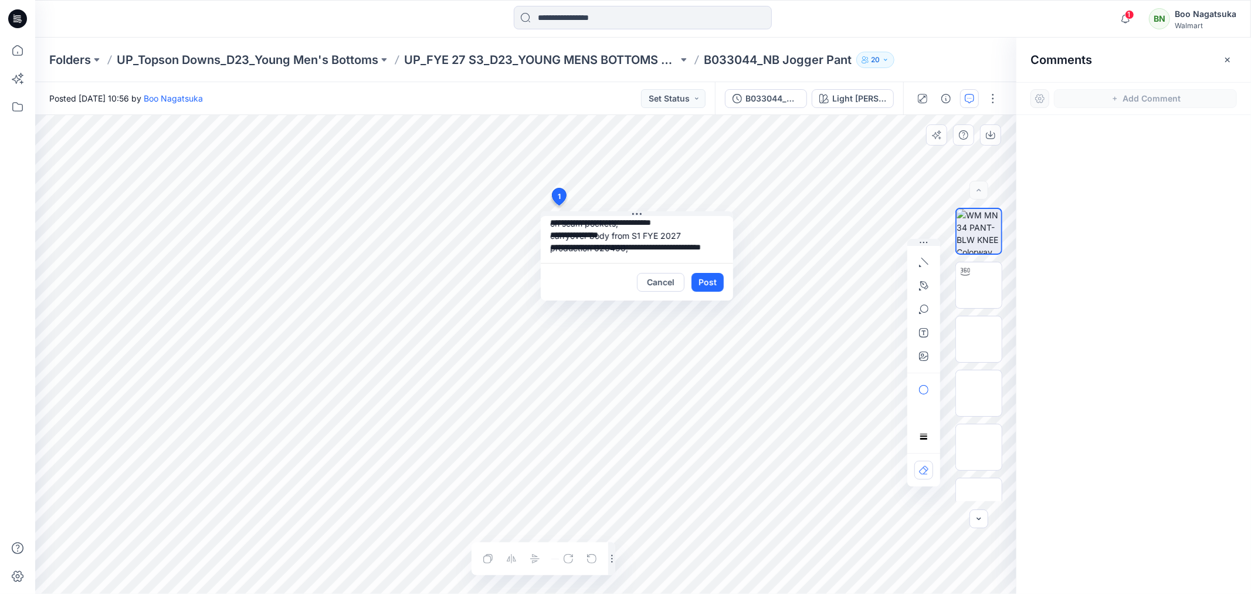
scroll to position [35, 0]
type textarea "**********"
click at [710, 280] on button "Post" at bounding box center [708, 282] width 32 height 19
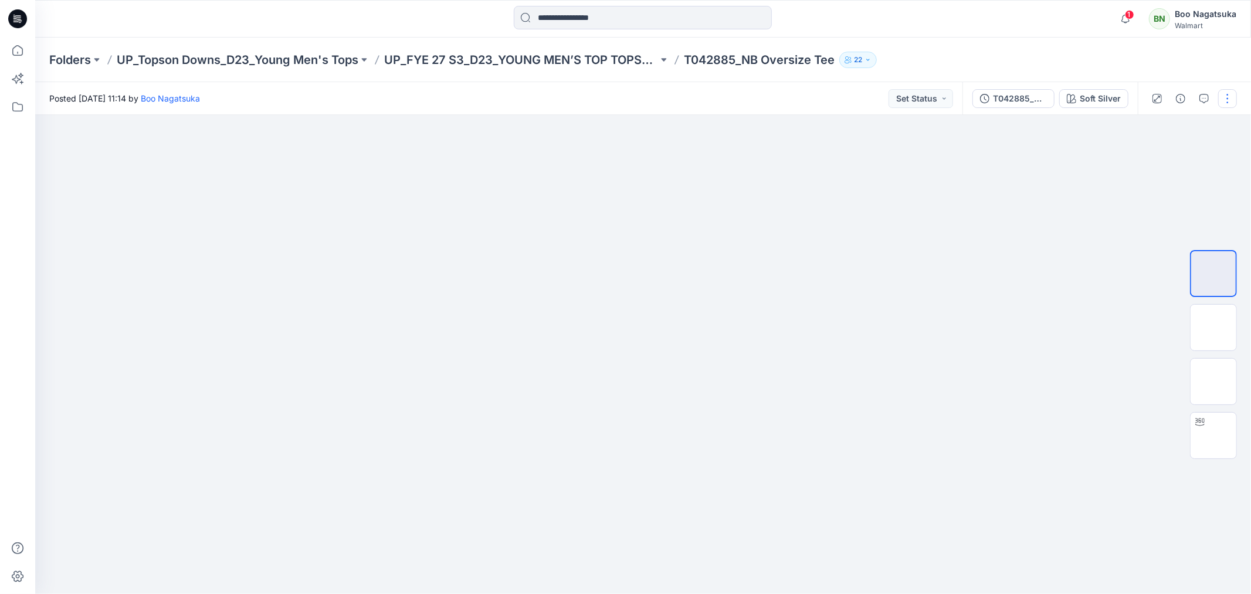
click at [1225, 95] on button "button" at bounding box center [1227, 98] width 19 height 19
click at [1148, 160] on p "Edit" at bounding box center [1153, 158] width 15 height 12
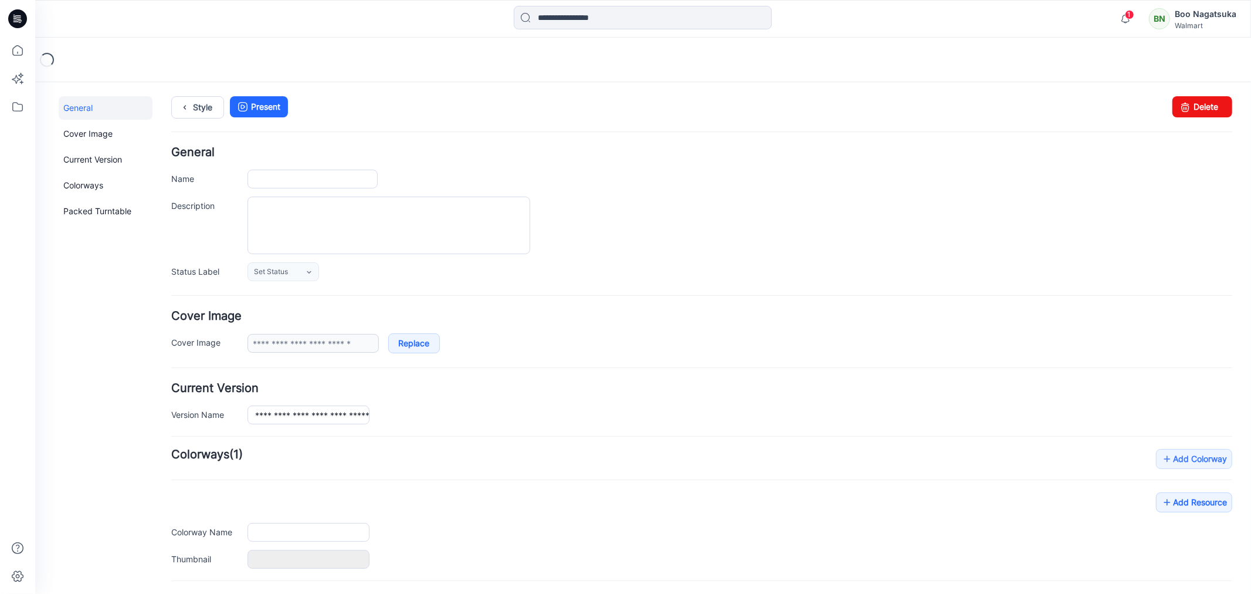
type input "**********"
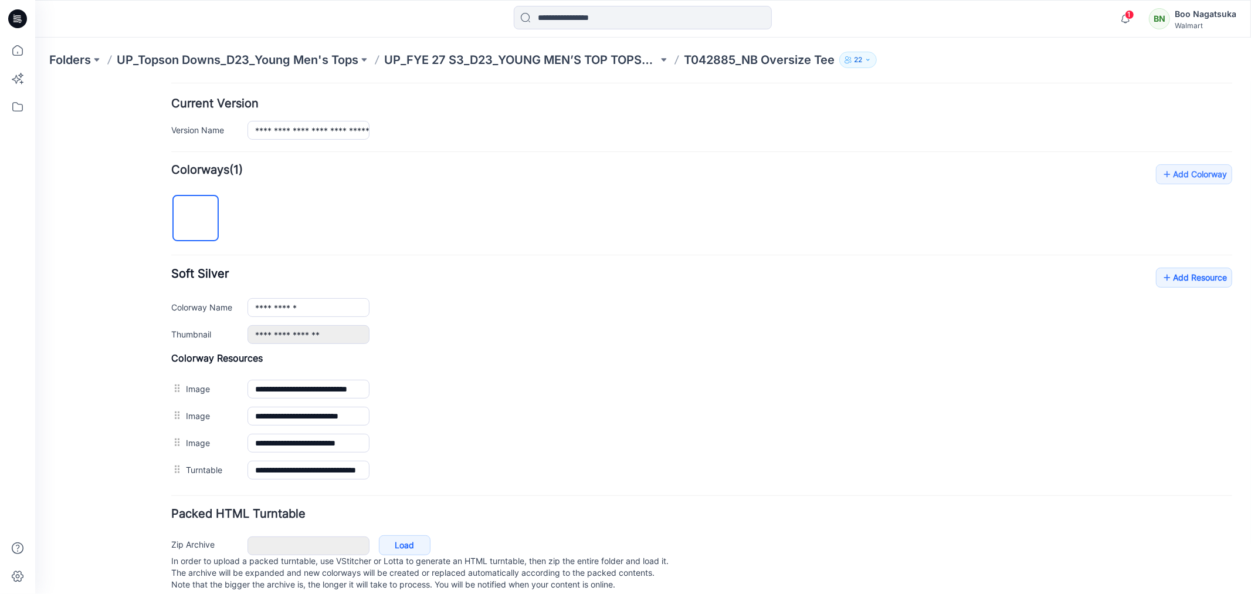
scroll to position [311, 0]
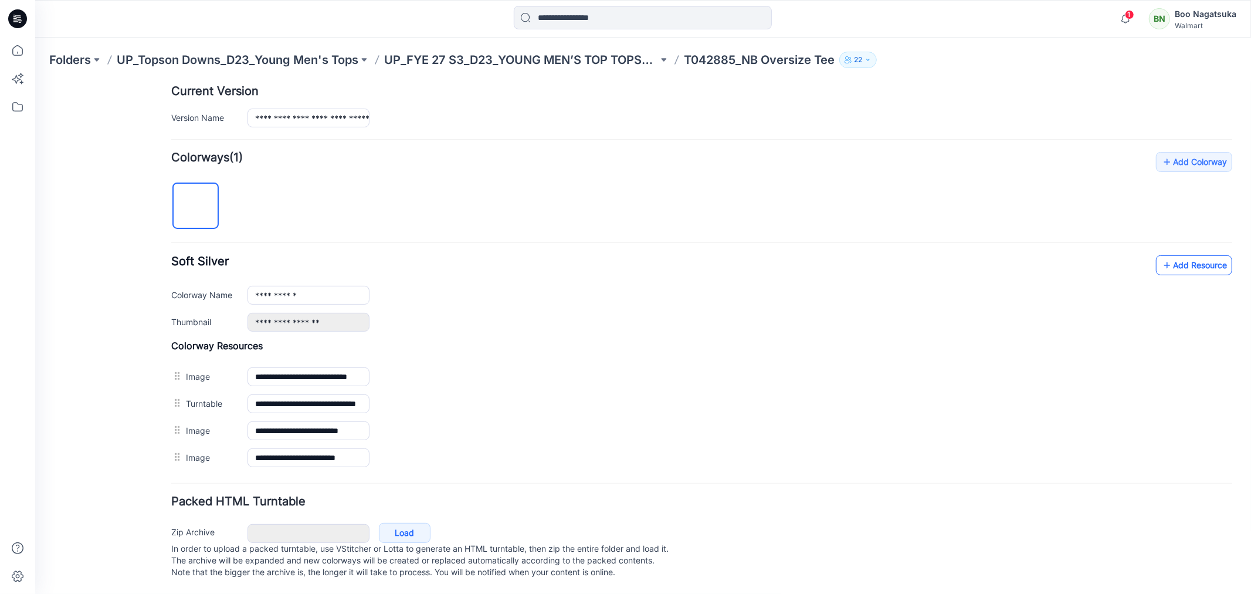
click at [1170, 255] on link "Add Resource" at bounding box center [1193, 265] width 76 height 20
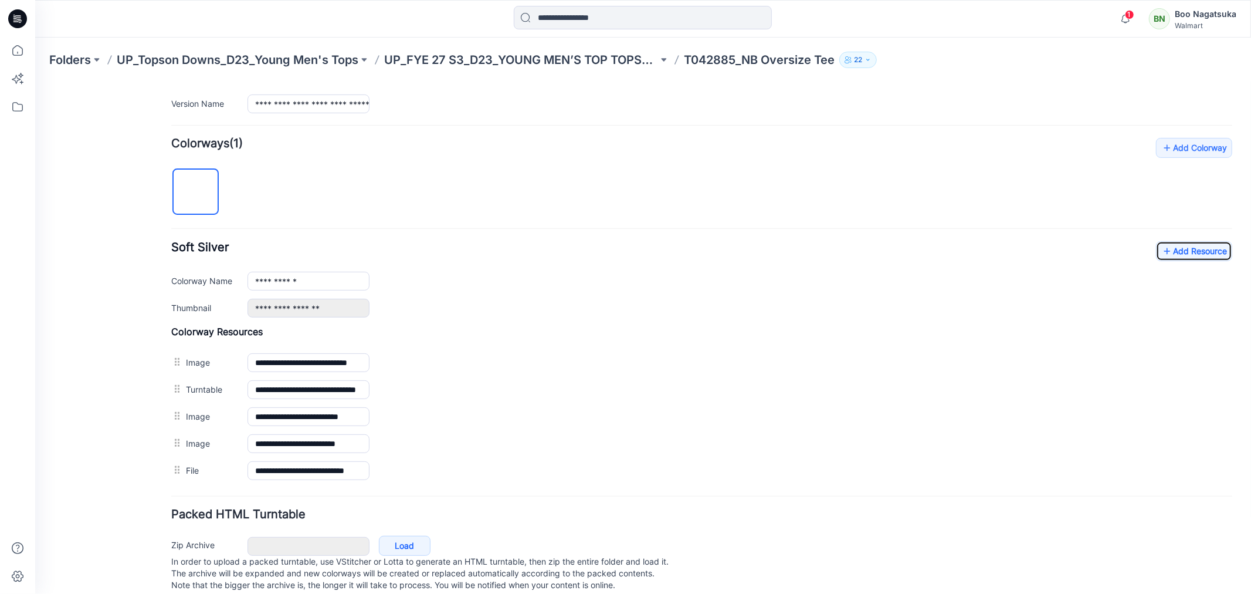
scroll to position [0, 0]
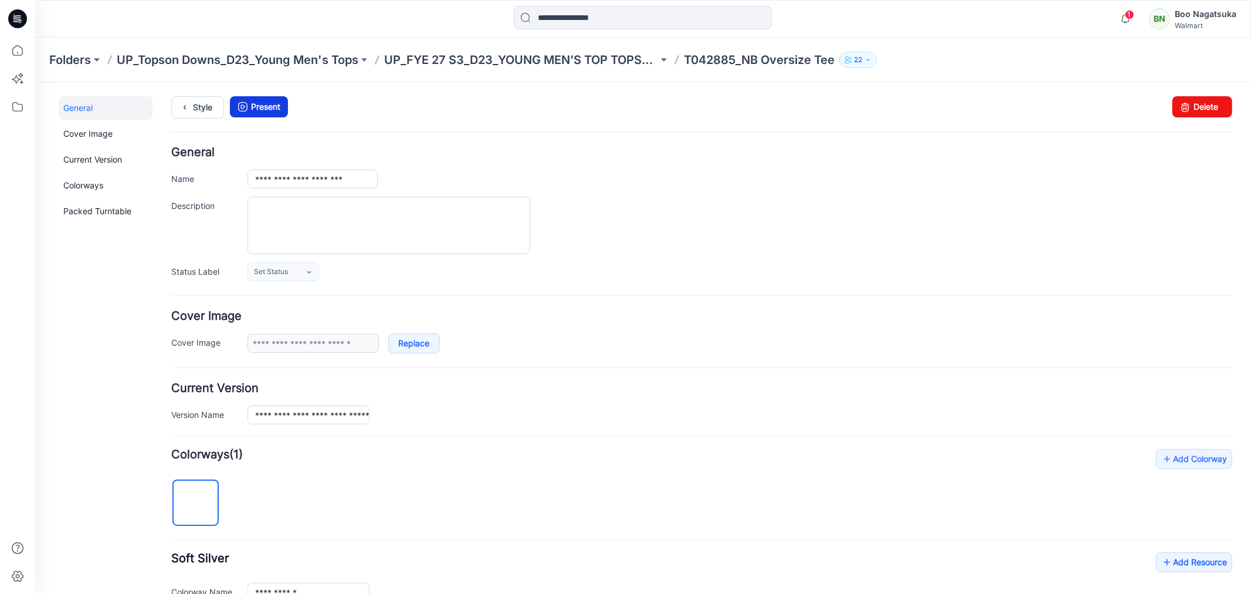
click at [268, 104] on link "Present" at bounding box center [258, 106] width 58 height 21
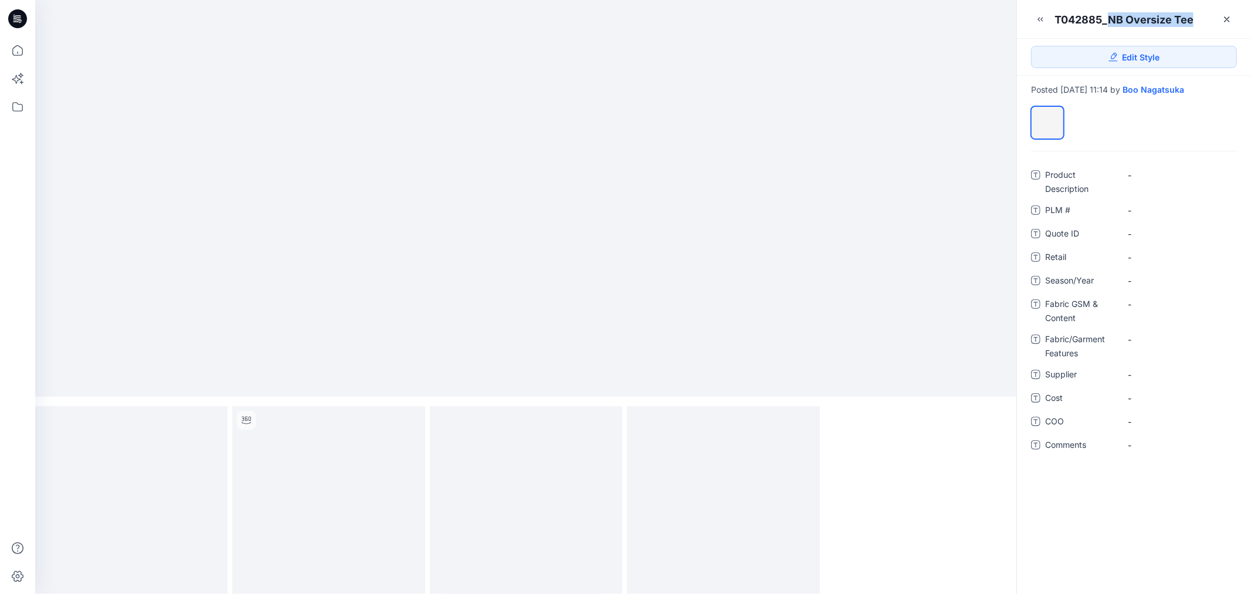
drag, startPoint x: 1107, startPoint y: 18, endPoint x: 1201, endPoint y: 22, distance: 93.4
click at [1198, 18] on div "T042885_NB Oversize Tee" at bounding box center [1134, 14] width 234 height 29
copy div "NB Oversize Tee"
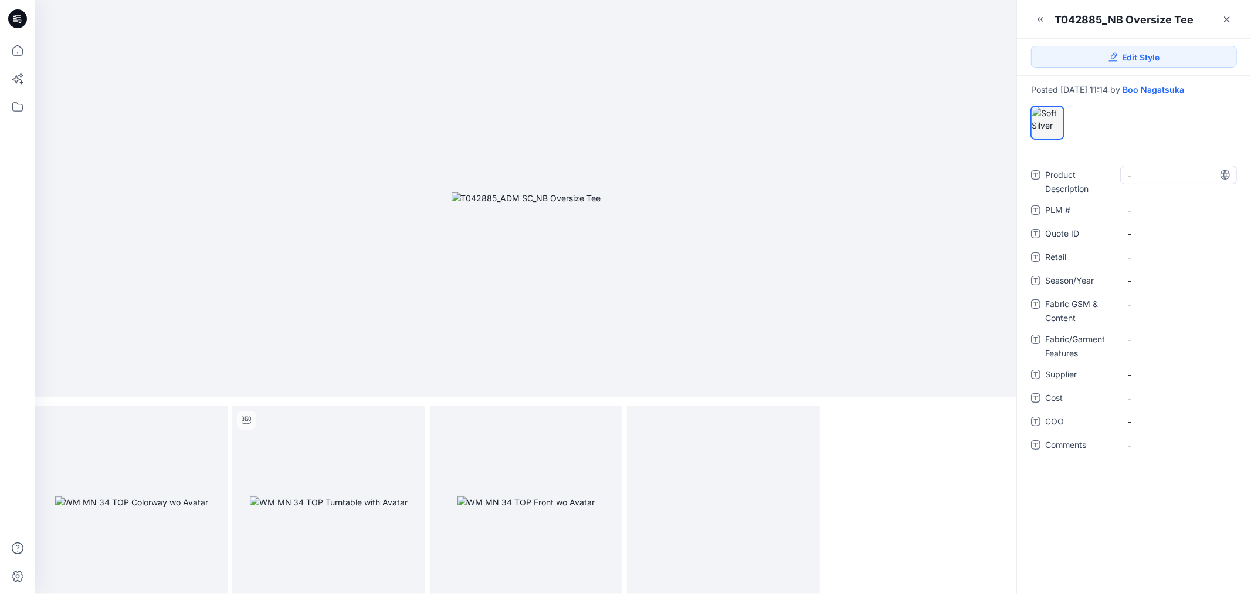
click at [1136, 172] on Description "-" at bounding box center [1178, 175] width 101 height 12
type textarea "**********"
drag, startPoint x: 1140, startPoint y: 232, endPoint x: 1071, endPoint y: 285, distance: 86.9
click at [1141, 232] on ID "-" at bounding box center [1178, 234] width 101 height 12
type textarea "*******"
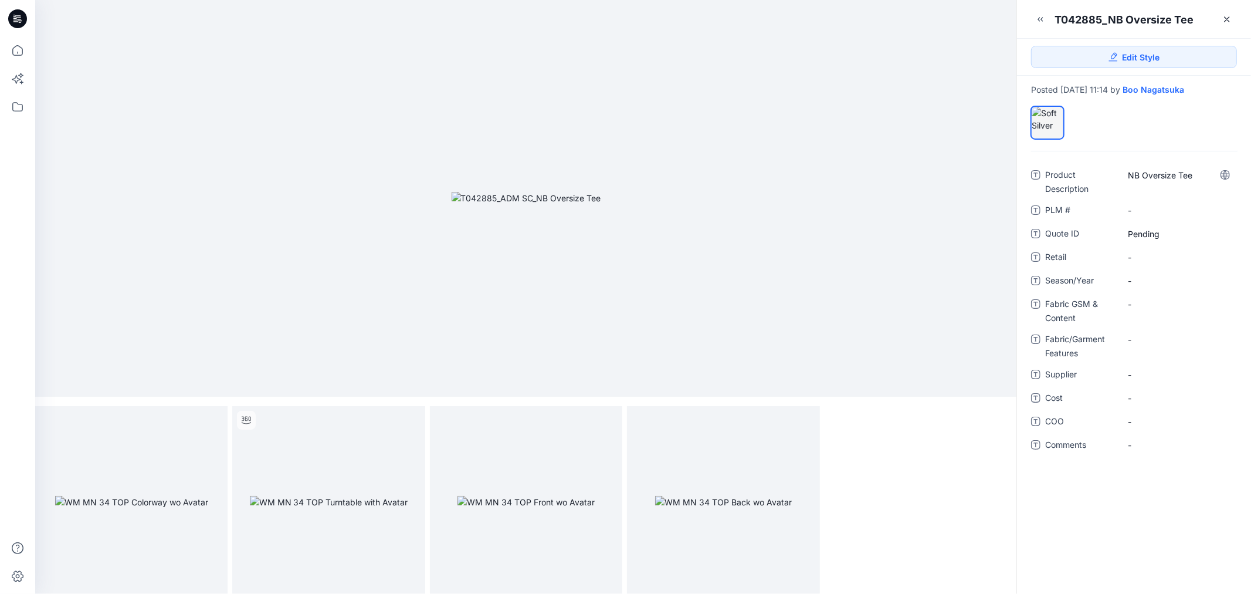
drag, startPoint x: 1135, startPoint y: 276, endPoint x: 1131, endPoint y: 293, distance: 17.5
click at [1136, 277] on span "-" at bounding box center [1178, 281] width 101 height 12
type textarea "**********"
click at [1156, 305] on Content "-" at bounding box center [1178, 304] width 101 height 12
type textarea "**********"
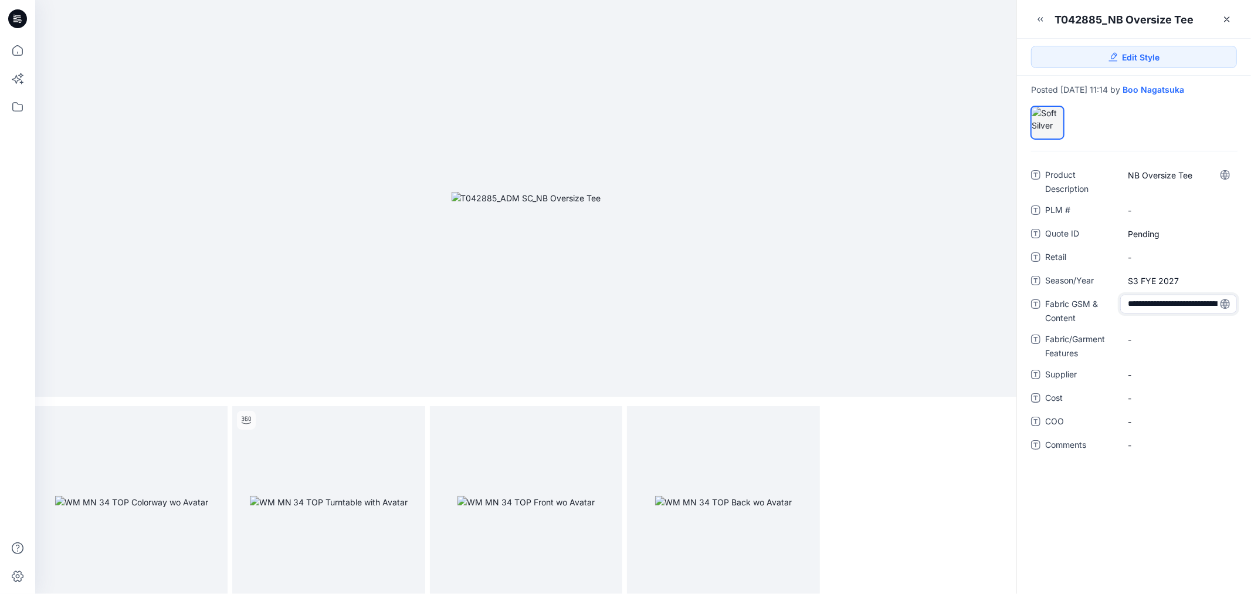
scroll to position [45, 0]
click at [1151, 347] on Features "-" at bounding box center [1178, 347] width 101 height 12
type textarea "**********"
drag, startPoint x: 1151, startPoint y: 381, endPoint x: 1127, endPoint y: 403, distance: 32.4
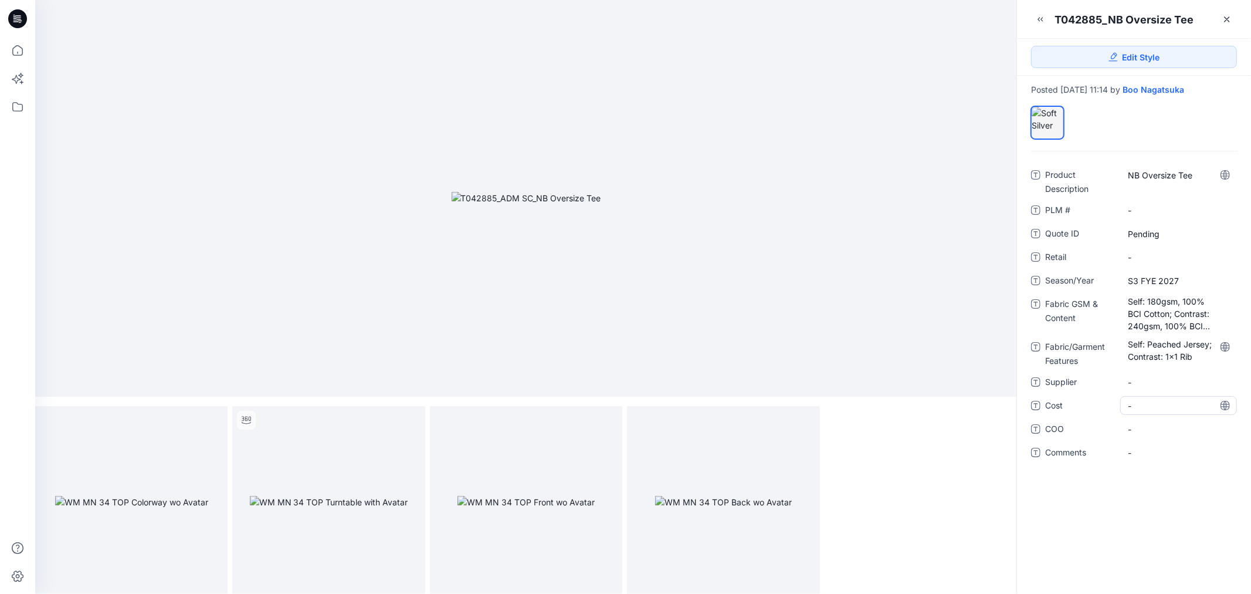
click at [1148, 382] on span "-" at bounding box center [1178, 382] width 101 height 12
type textarea "**********"
click at [1227, 18] on icon at bounding box center [1226, 19] width 9 height 9
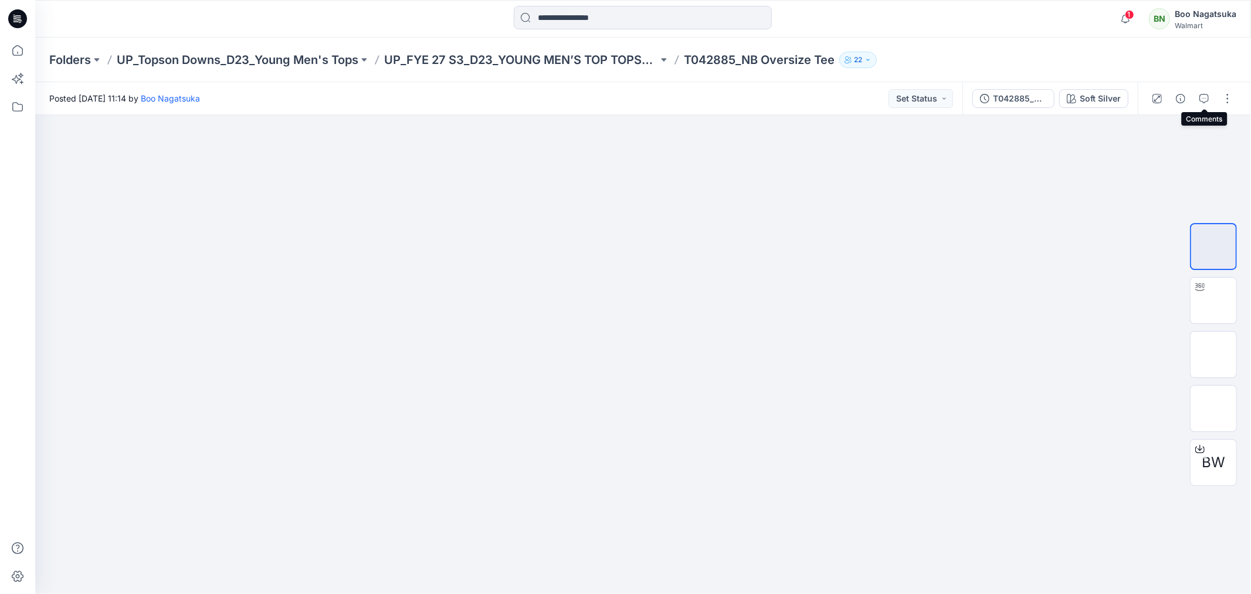
drag, startPoint x: 1204, startPoint y: 95, endPoint x: 1189, endPoint y: 104, distance: 17.6
click at [1204, 95] on icon "button" at bounding box center [1203, 98] width 9 height 9
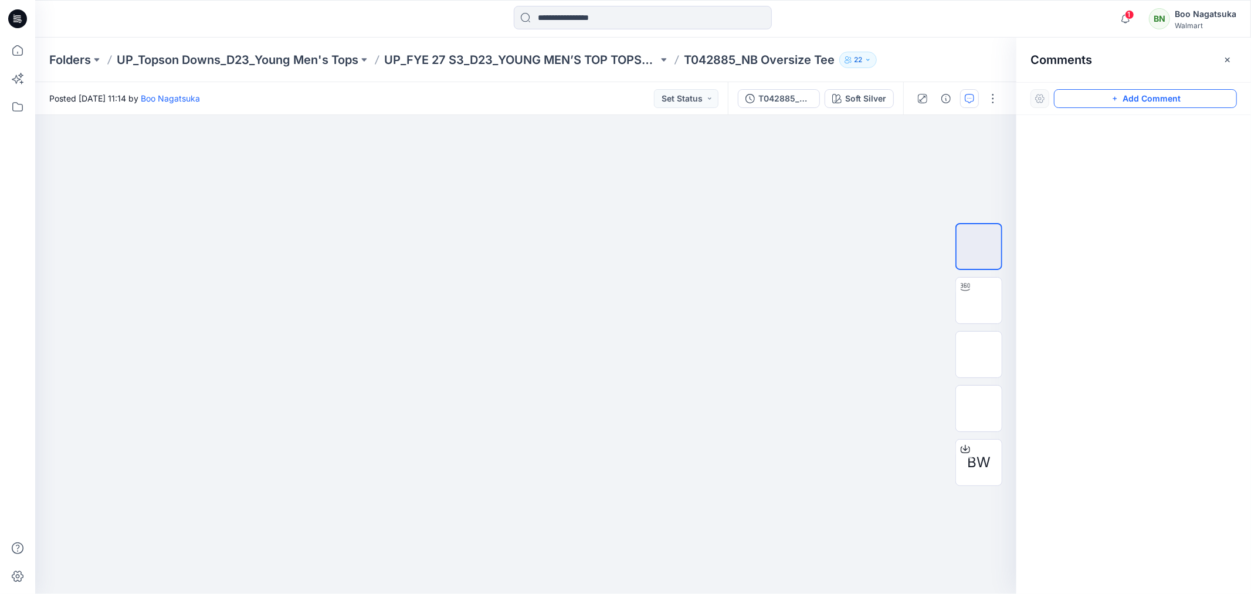
drag, startPoint x: 1148, startPoint y: 98, endPoint x: 1073, endPoint y: 117, distance: 77.0
click at [1147, 101] on button "Add Comment" at bounding box center [1145, 98] width 183 height 19
click at [564, 233] on div "1" at bounding box center [525, 354] width 981 height 479
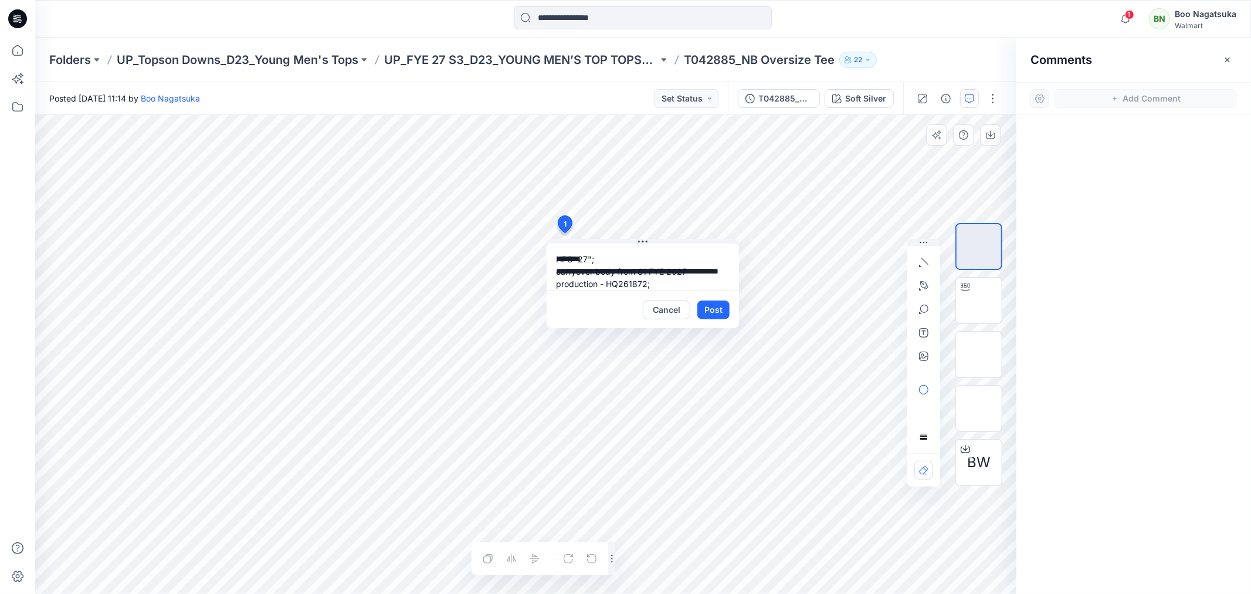
scroll to position [10, 0]
type textarea "**********"
click at [712, 309] on button "Post" at bounding box center [713, 309] width 32 height 19
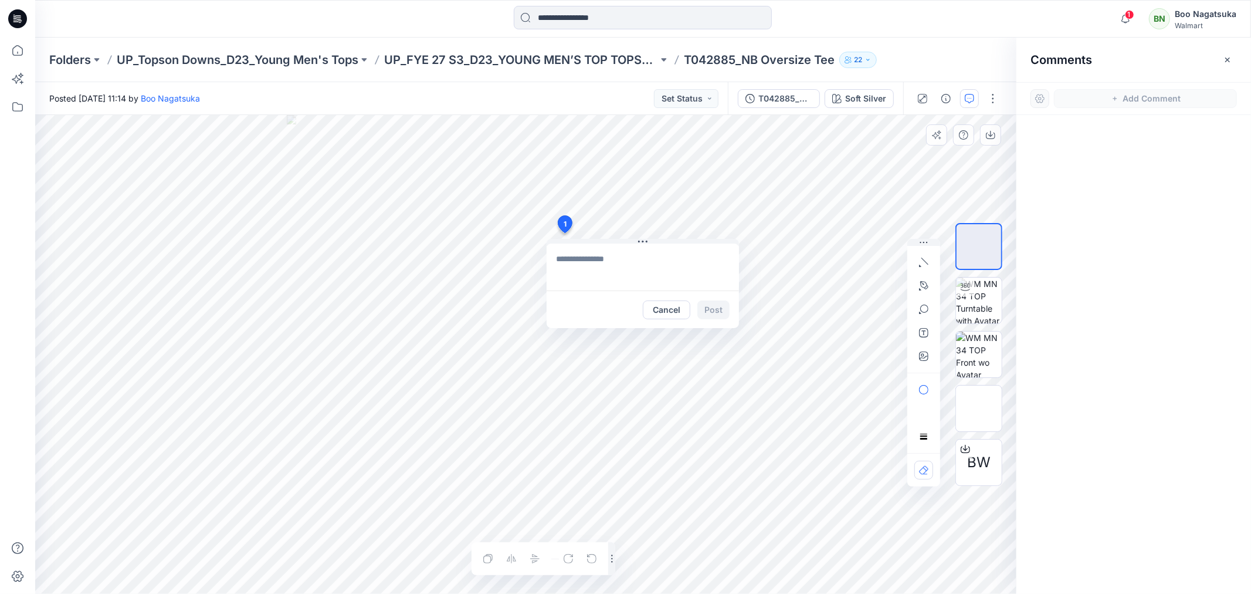
scroll to position [0, 0]
